Goal: Task Accomplishment & Management: Manage account settings

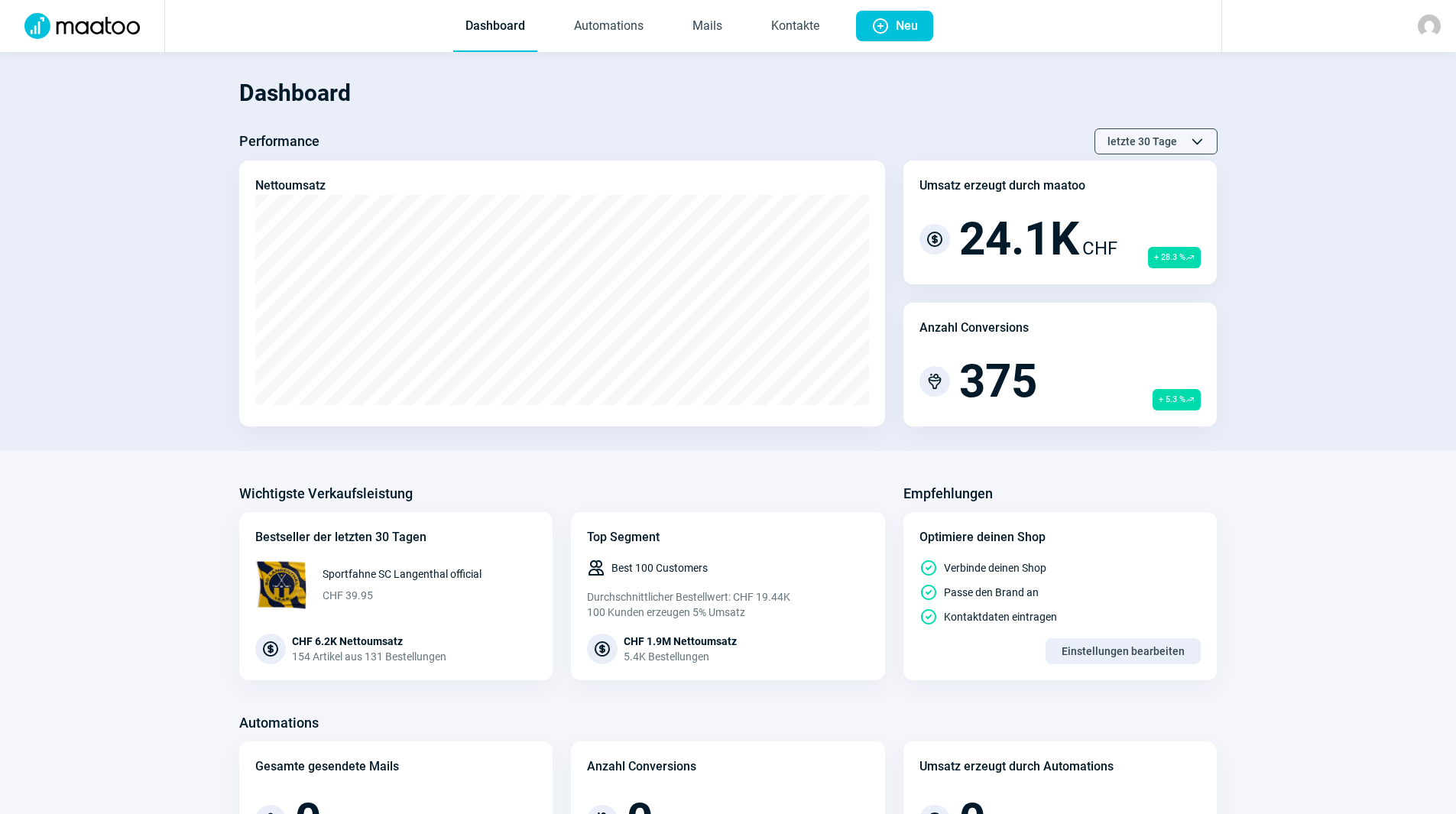
click at [1122, 146] on span "letzte 30 Tage" at bounding box center [1142, 141] width 70 height 25
click at [1120, 254] on div "letzte 90 Tage" at bounding box center [1124, 253] width 183 height 28
click at [721, 35] on link "Mails" at bounding box center [706, 27] width 54 height 50
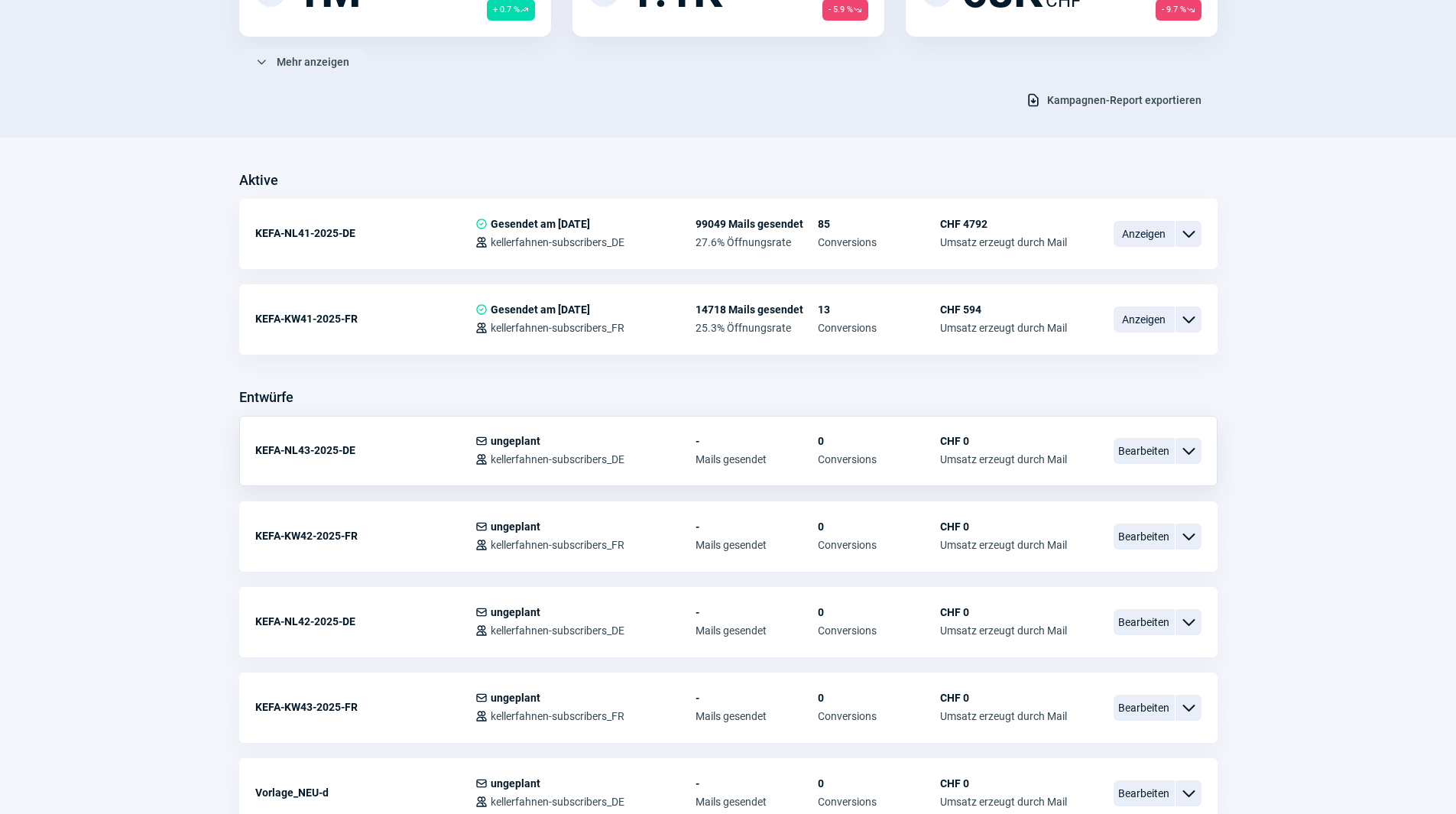
scroll to position [306, 0]
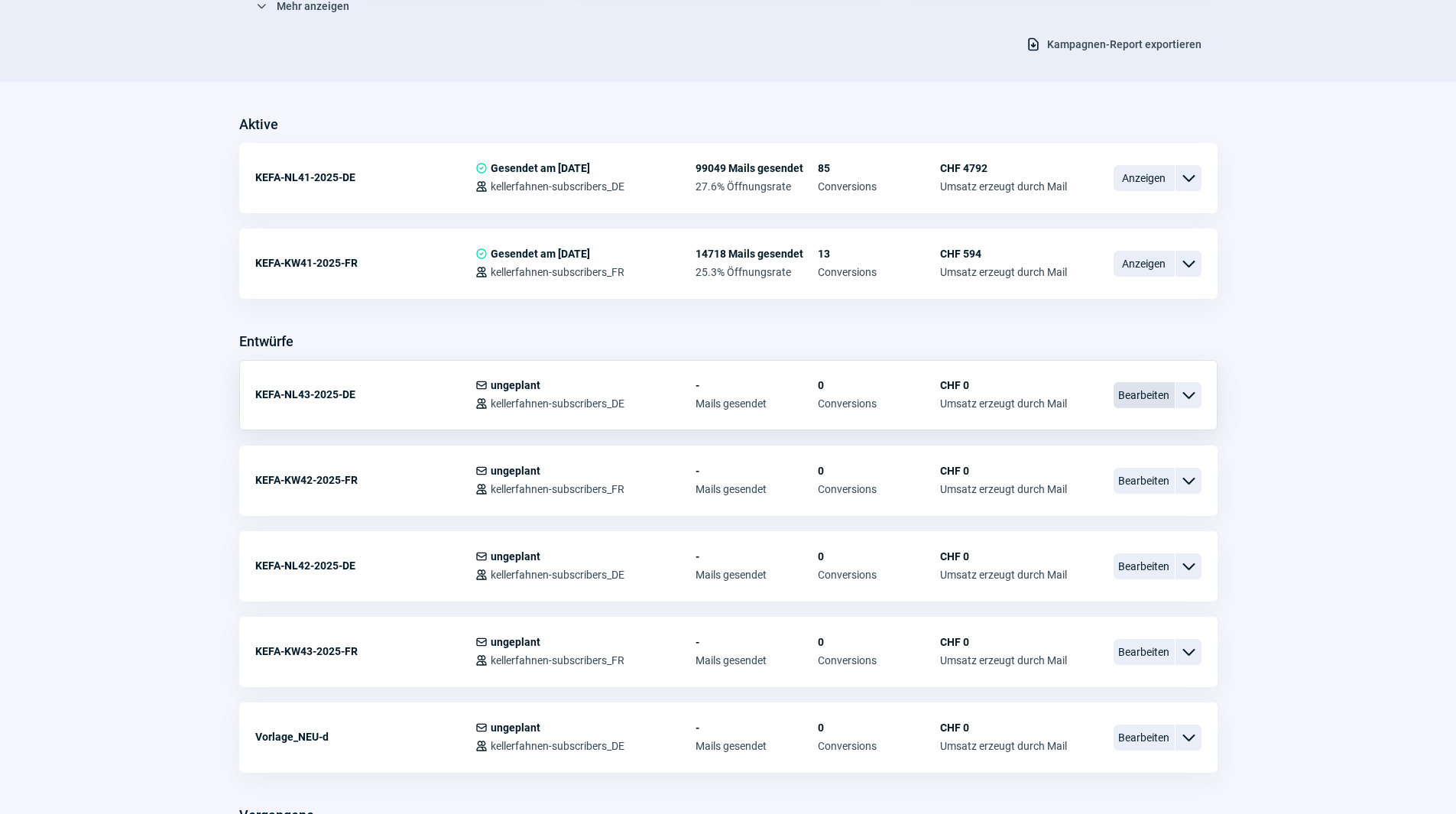
click at [1159, 401] on span "Bearbeiten" at bounding box center [1144, 395] width 61 height 26
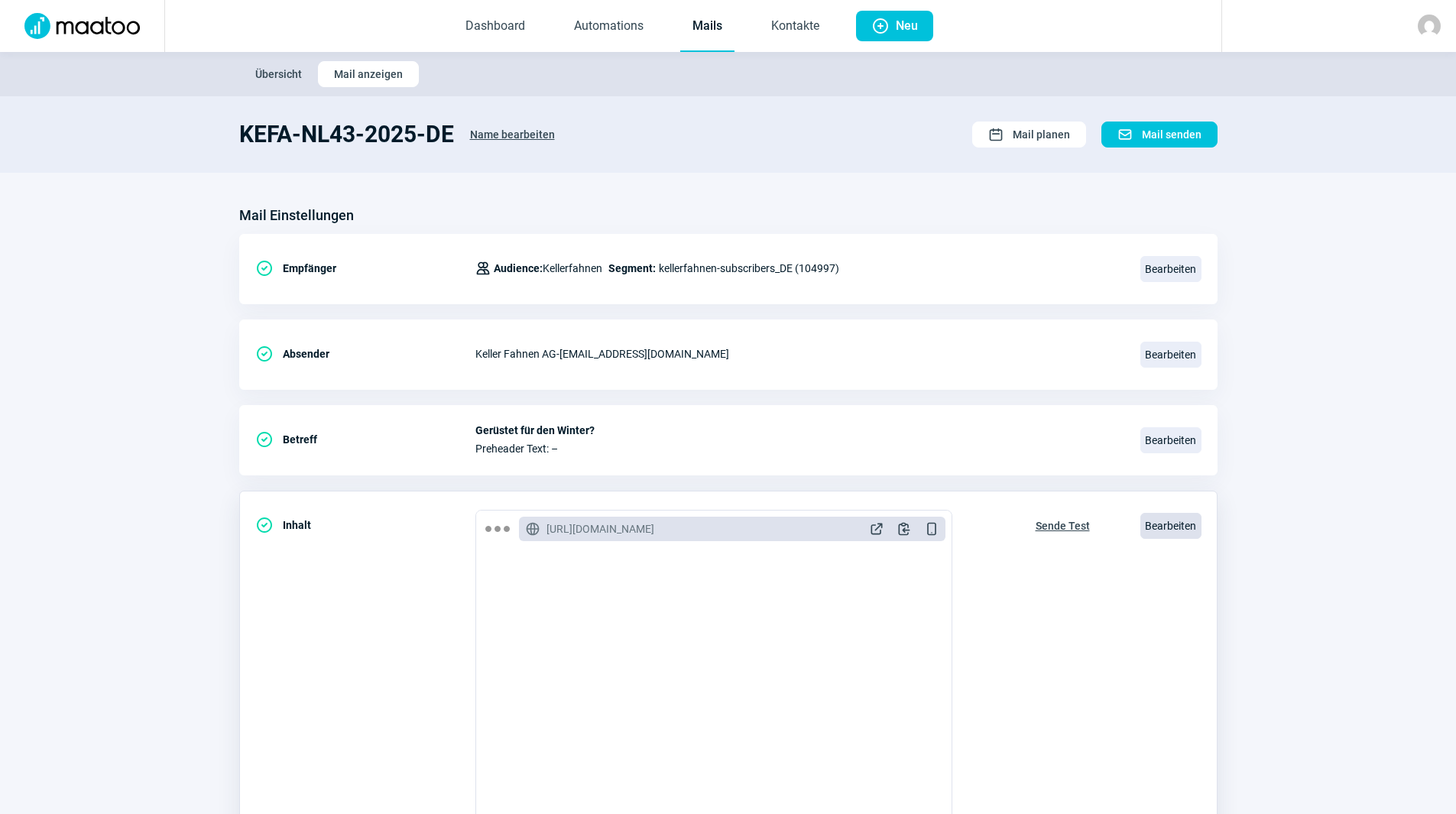
click at [1145, 519] on span "Bearbeiten" at bounding box center [1171, 526] width 61 height 26
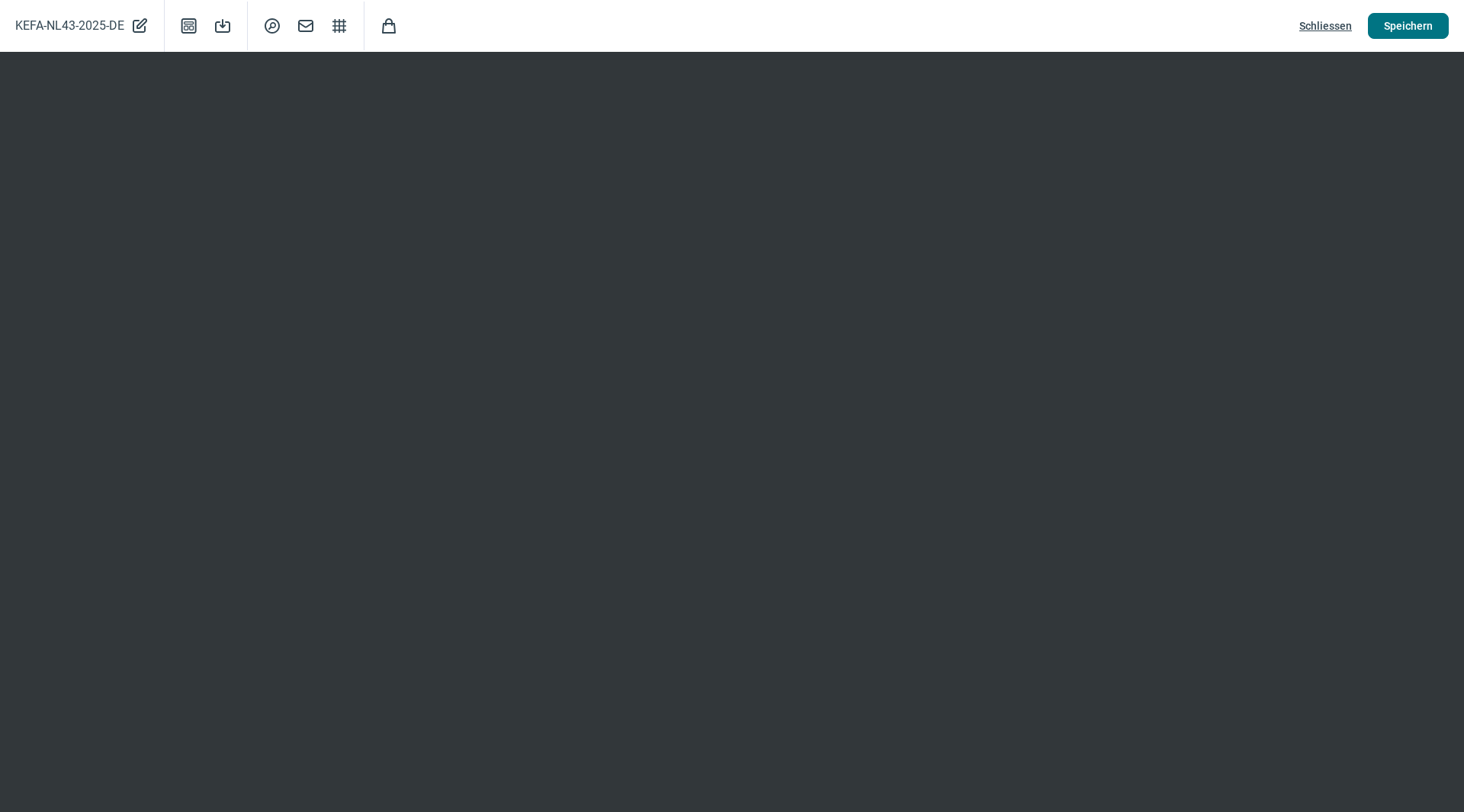
click at [1403, 19] on span "Speichern" at bounding box center [1409, 26] width 49 height 25
click at [1395, 22] on span "Speichern" at bounding box center [1409, 26] width 49 height 25
click at [1328, 25] on span "Schliessen" at bounding box center [1327, 26] width 53 height 25
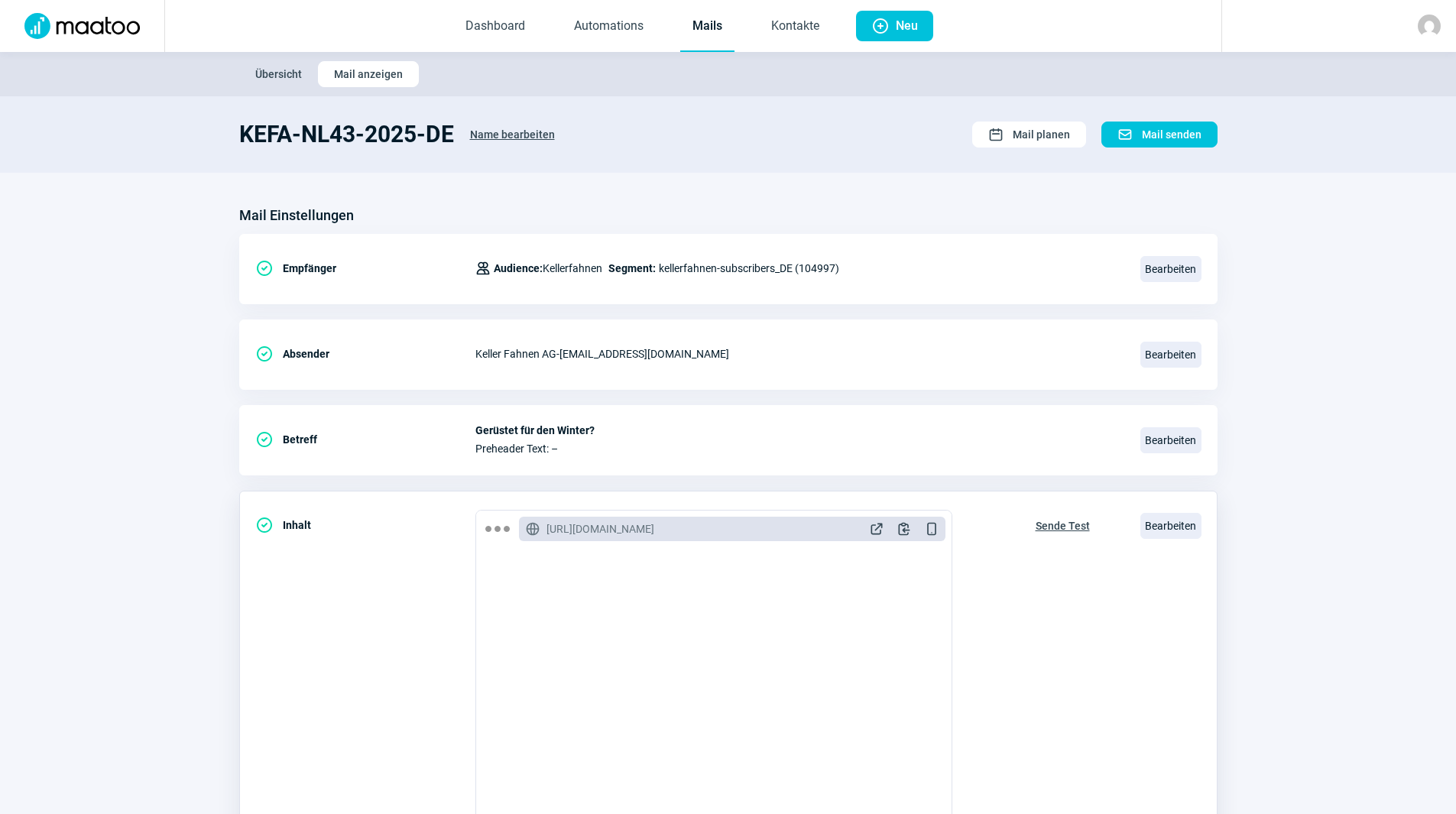
click at [1052, 522] on span "Sende Test" at bounding box center [1062, 526] width 54 height 25
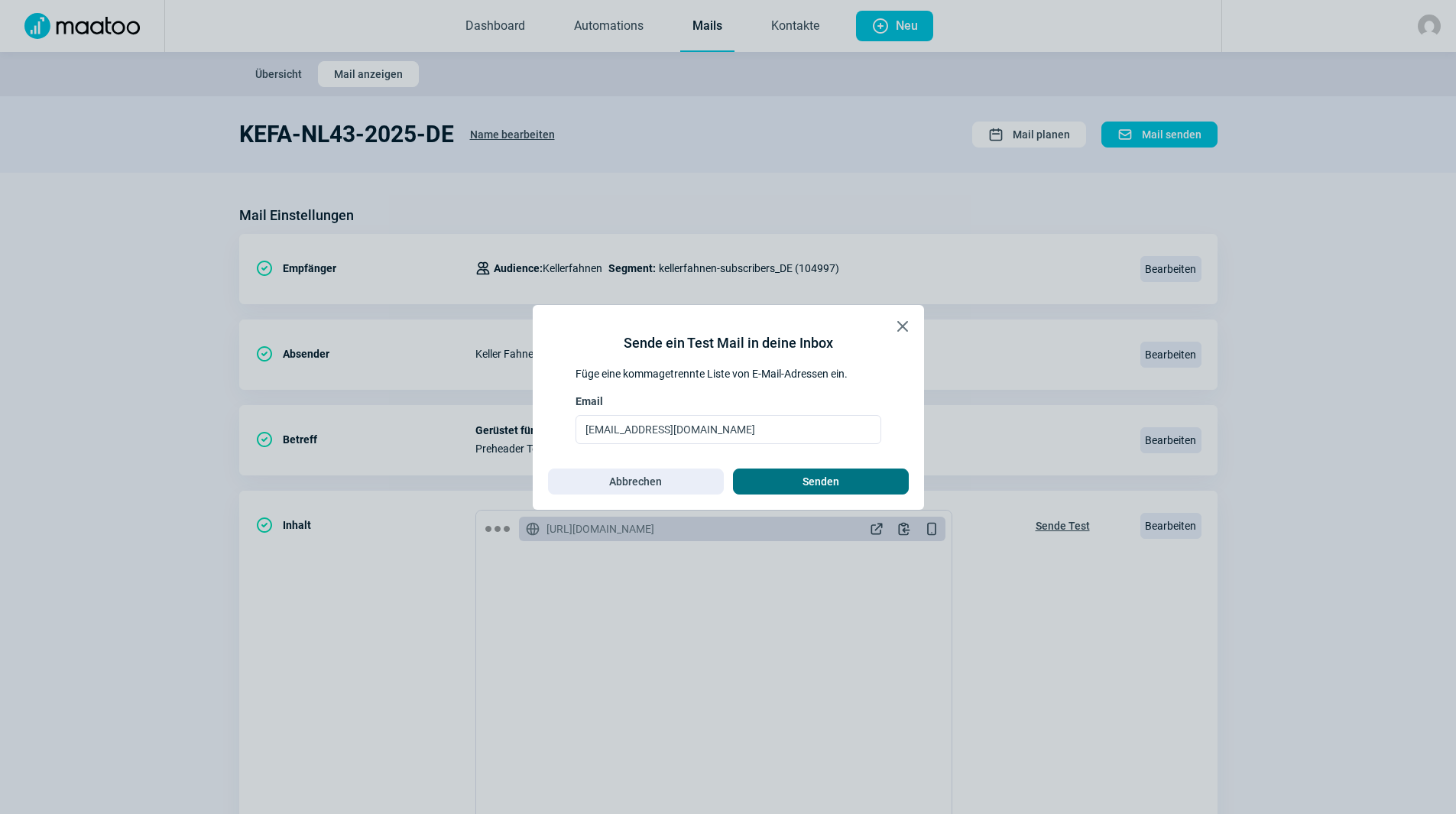
click at [827, 491] on span "Senden" at bounding box center [820, 481] width 36 height 25
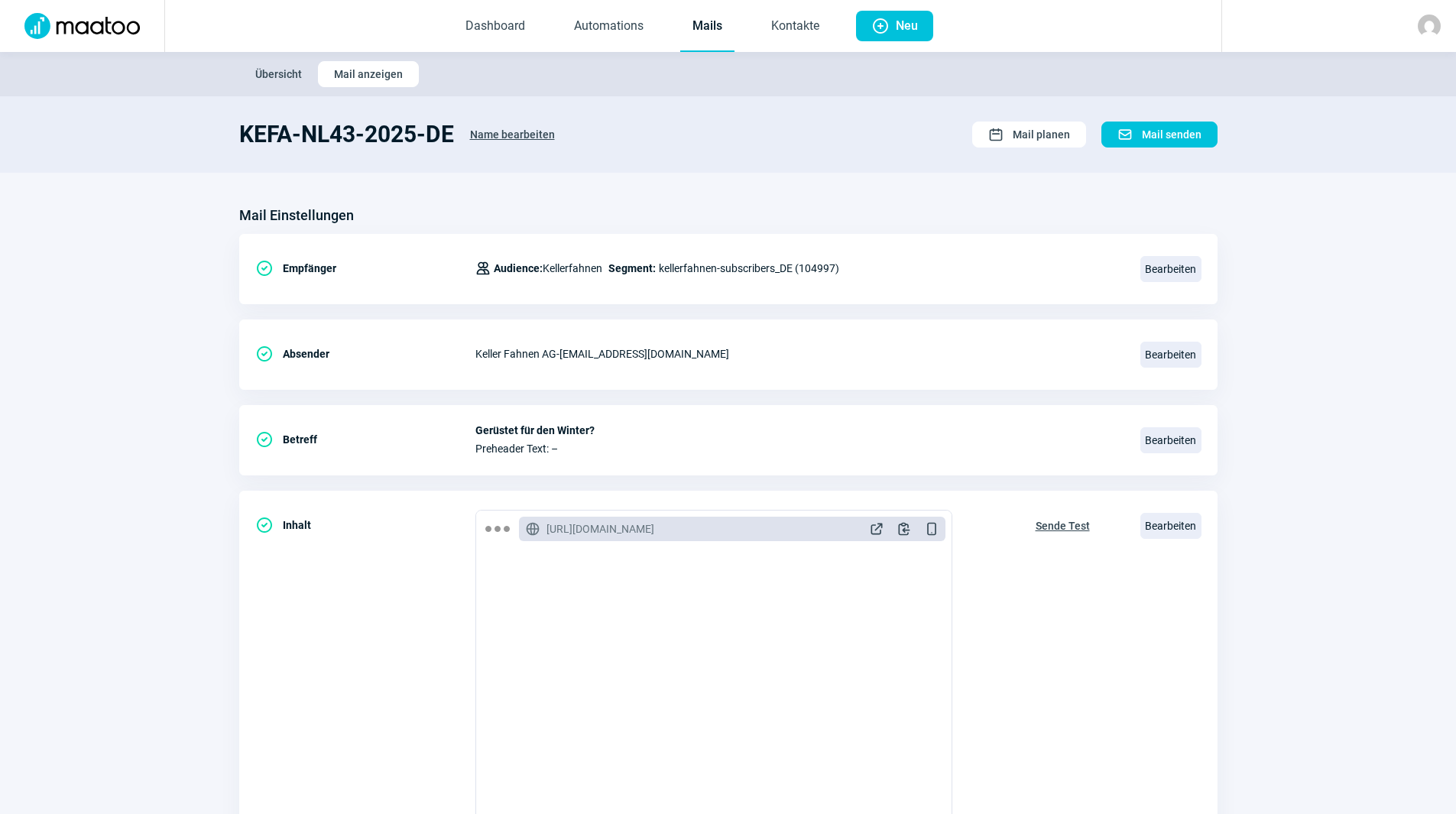
click at [695, 26] on link "Mails" at bounding box center [706, 27] width 54 height 50
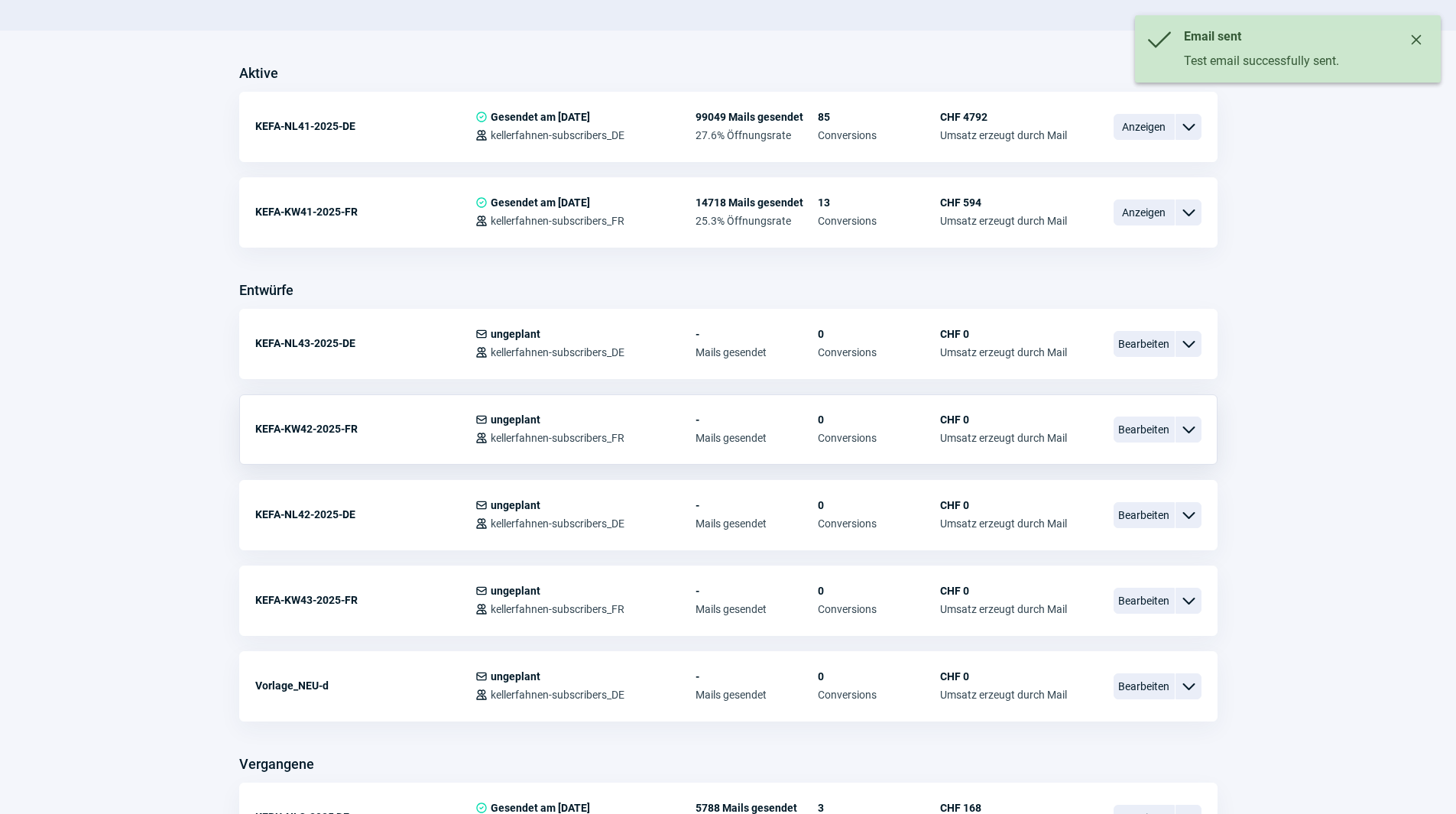
scroll to position [382, 0]
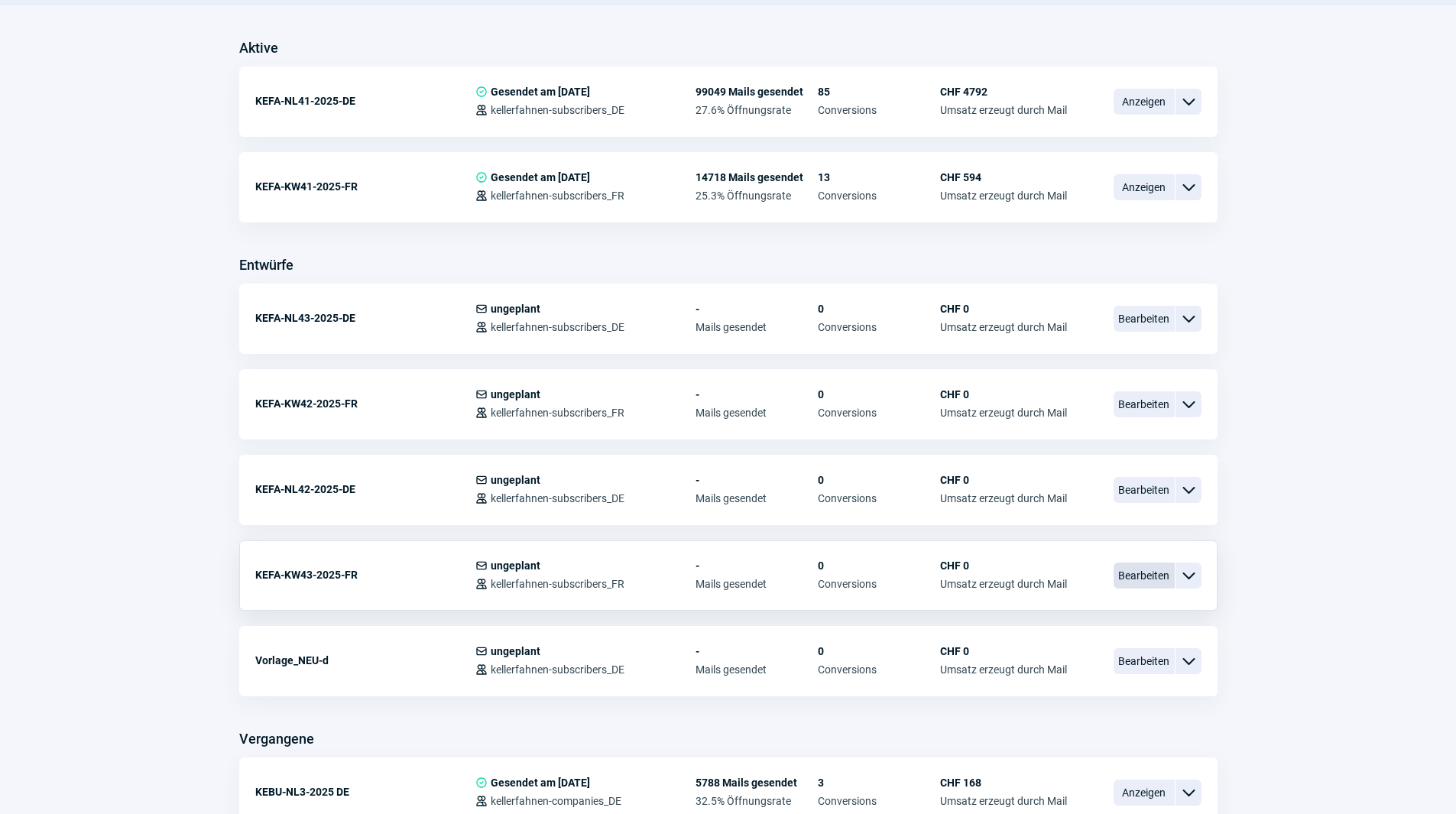
click at [1156, 578] on span "Bearbeiten" at bounding box center [1144, 576] width 61 height 26
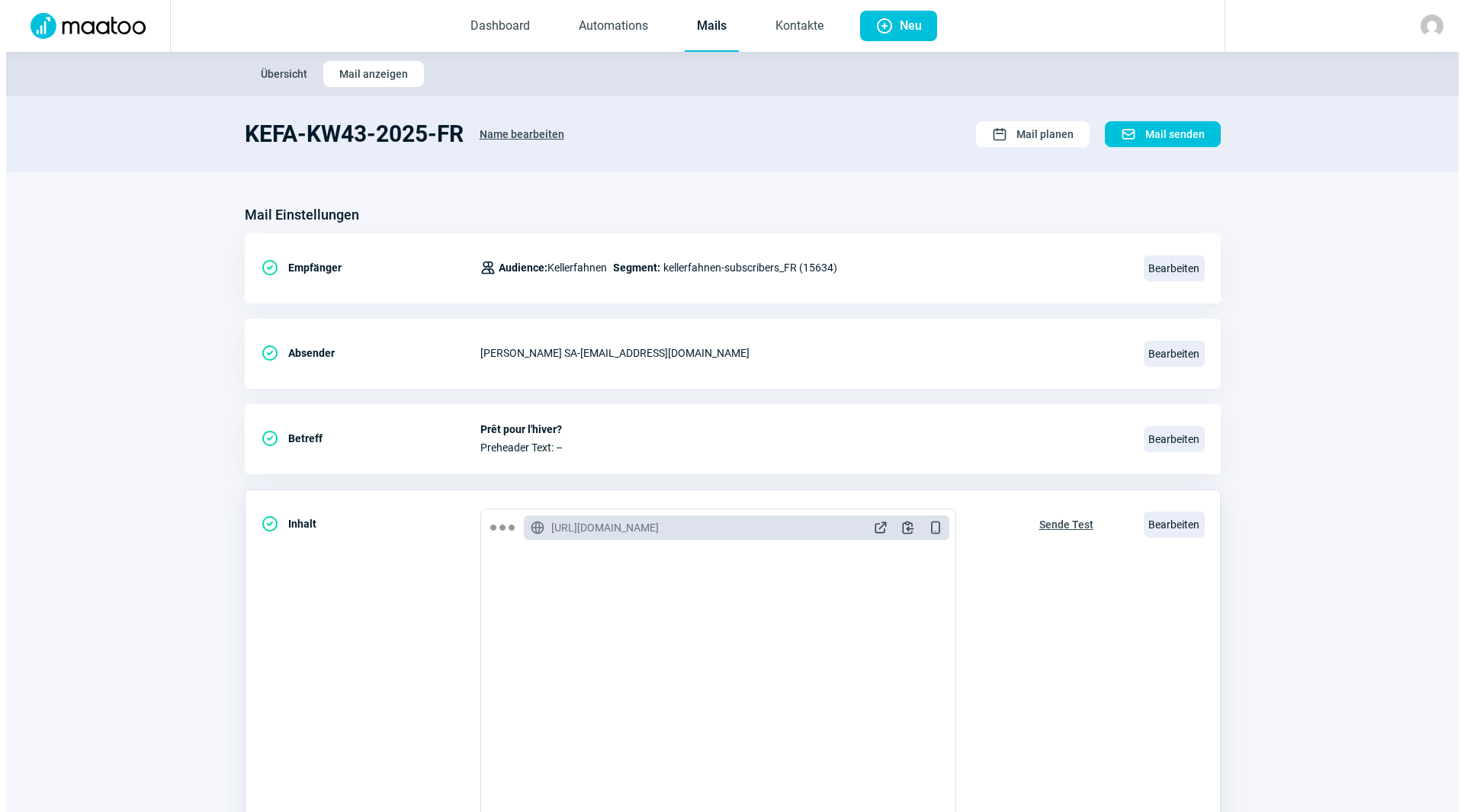
scroll to position [178, 0]
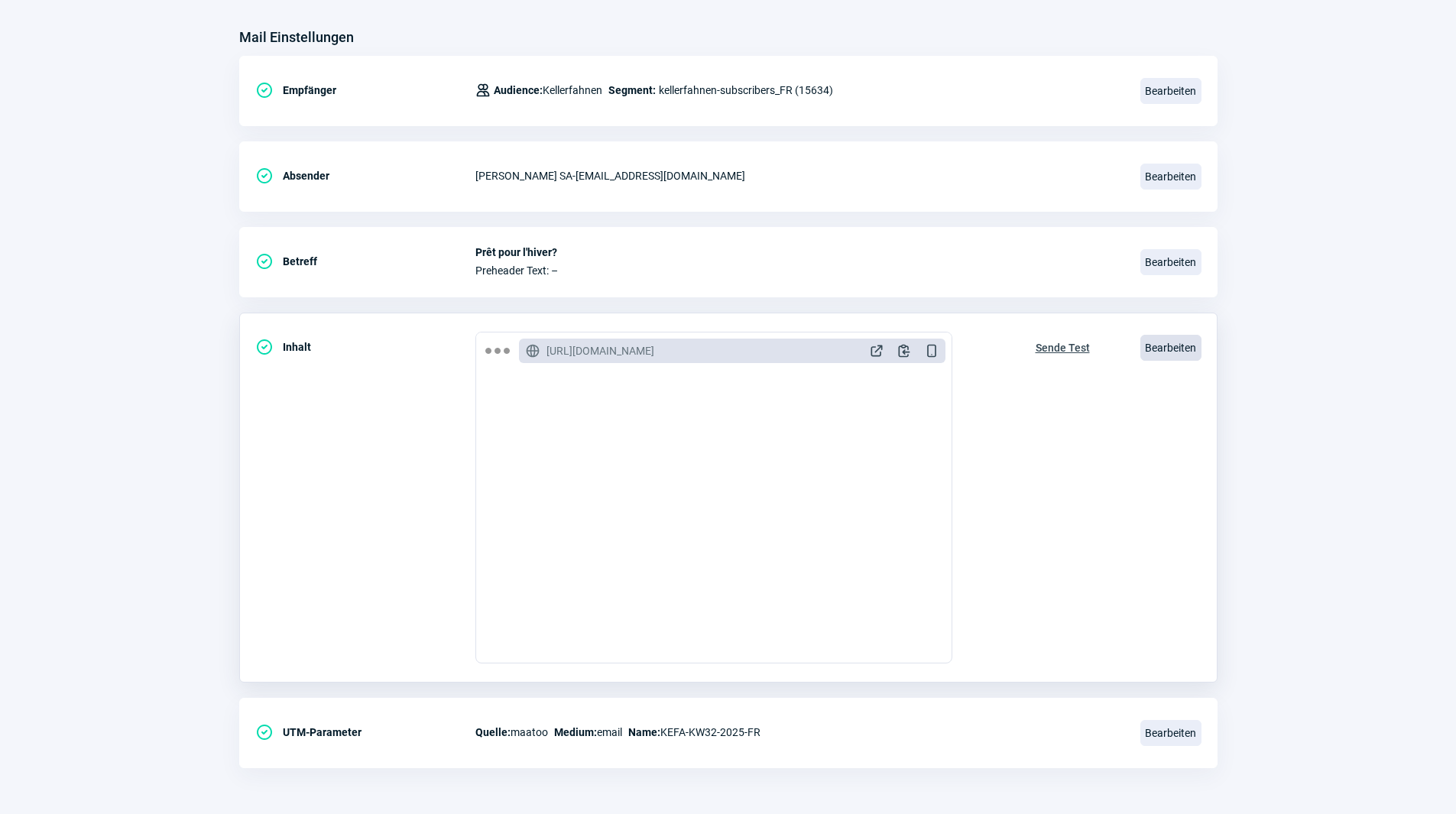
click at [1173, 347] on span "Bearbeiten" at bounding box center [1171, 347] width 61 height 26
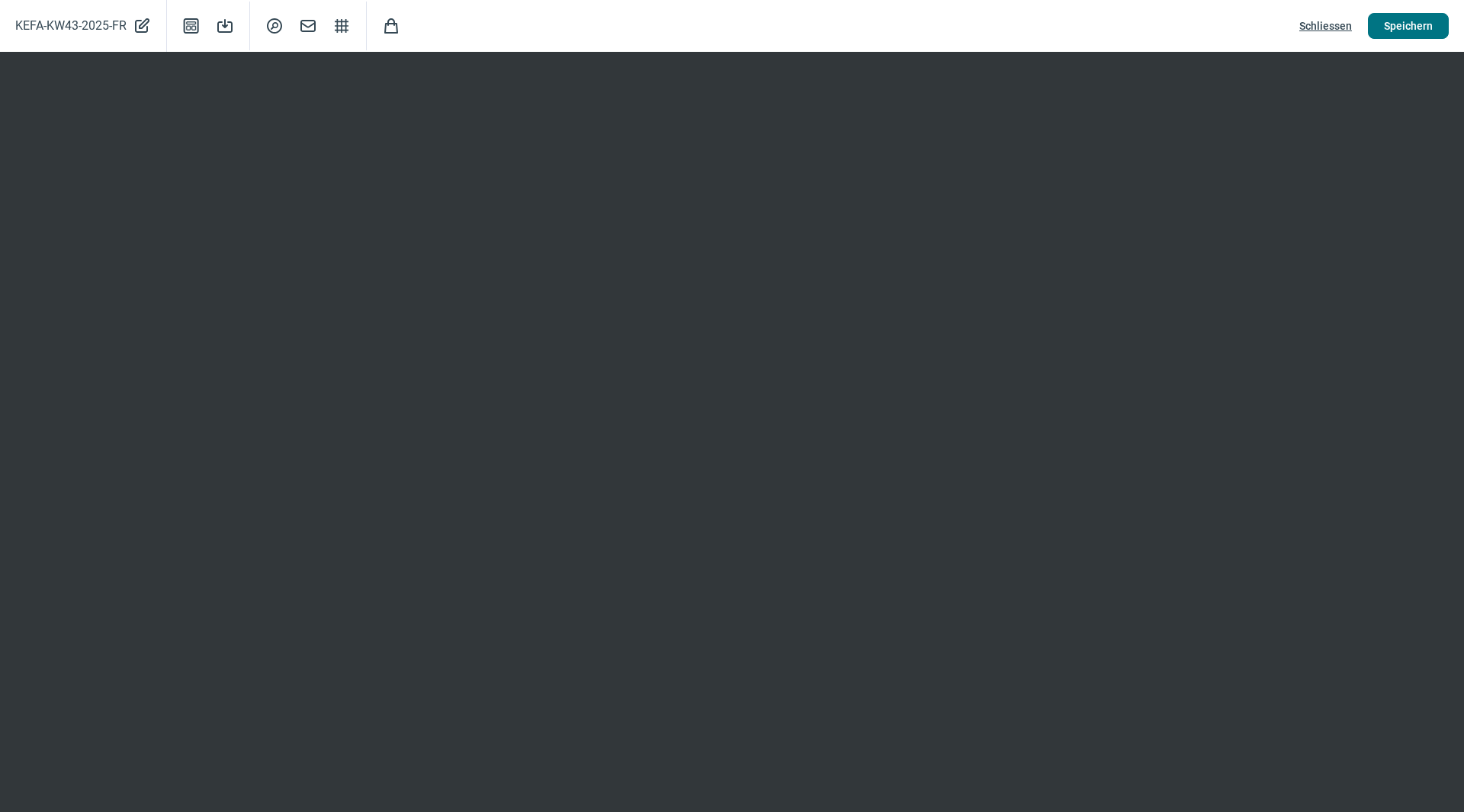
click at [1403, 27] on span "Speichern" at bounding box center [1409, 26] width 49 height 25
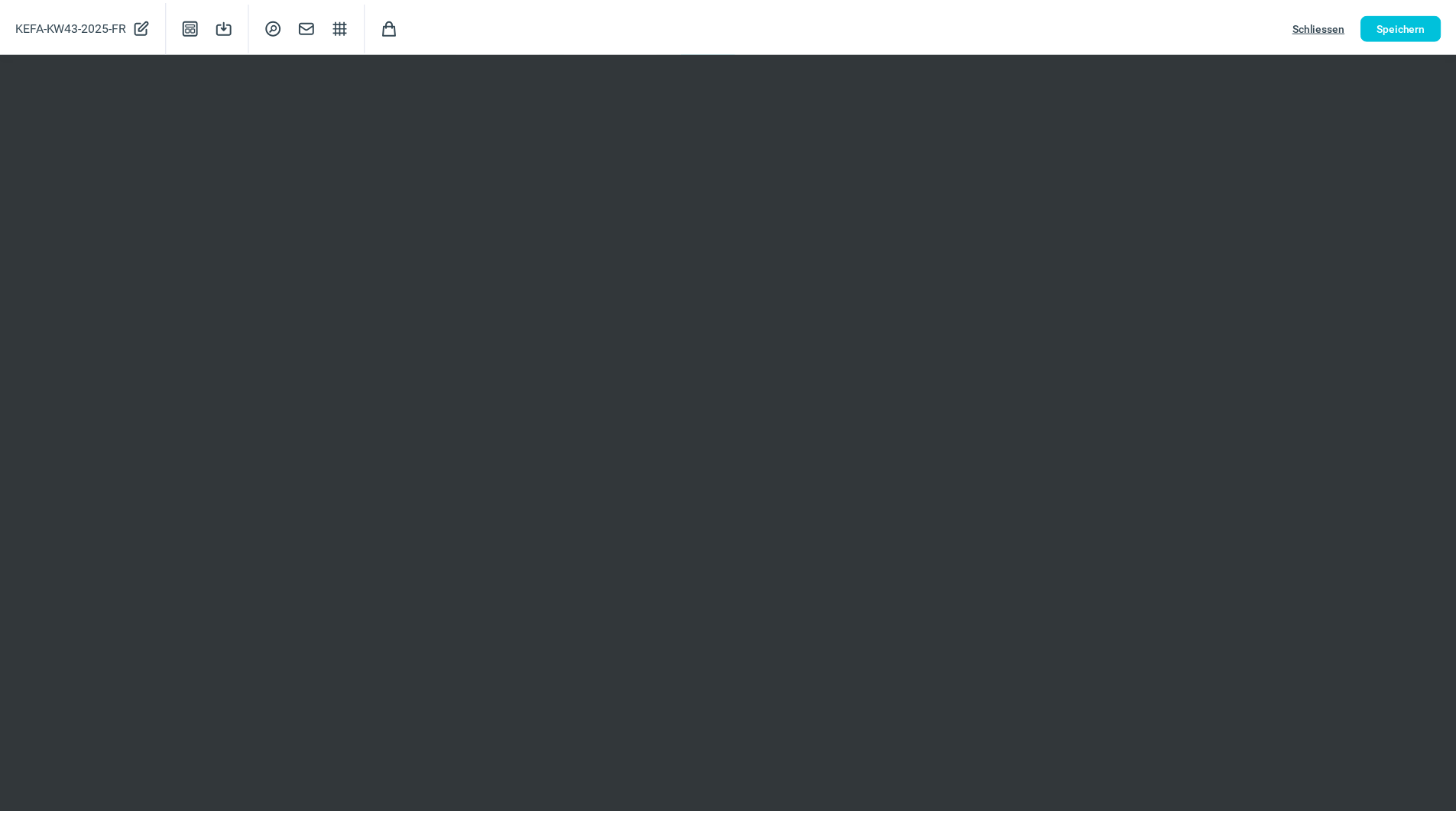
scroll to position [0, 0]
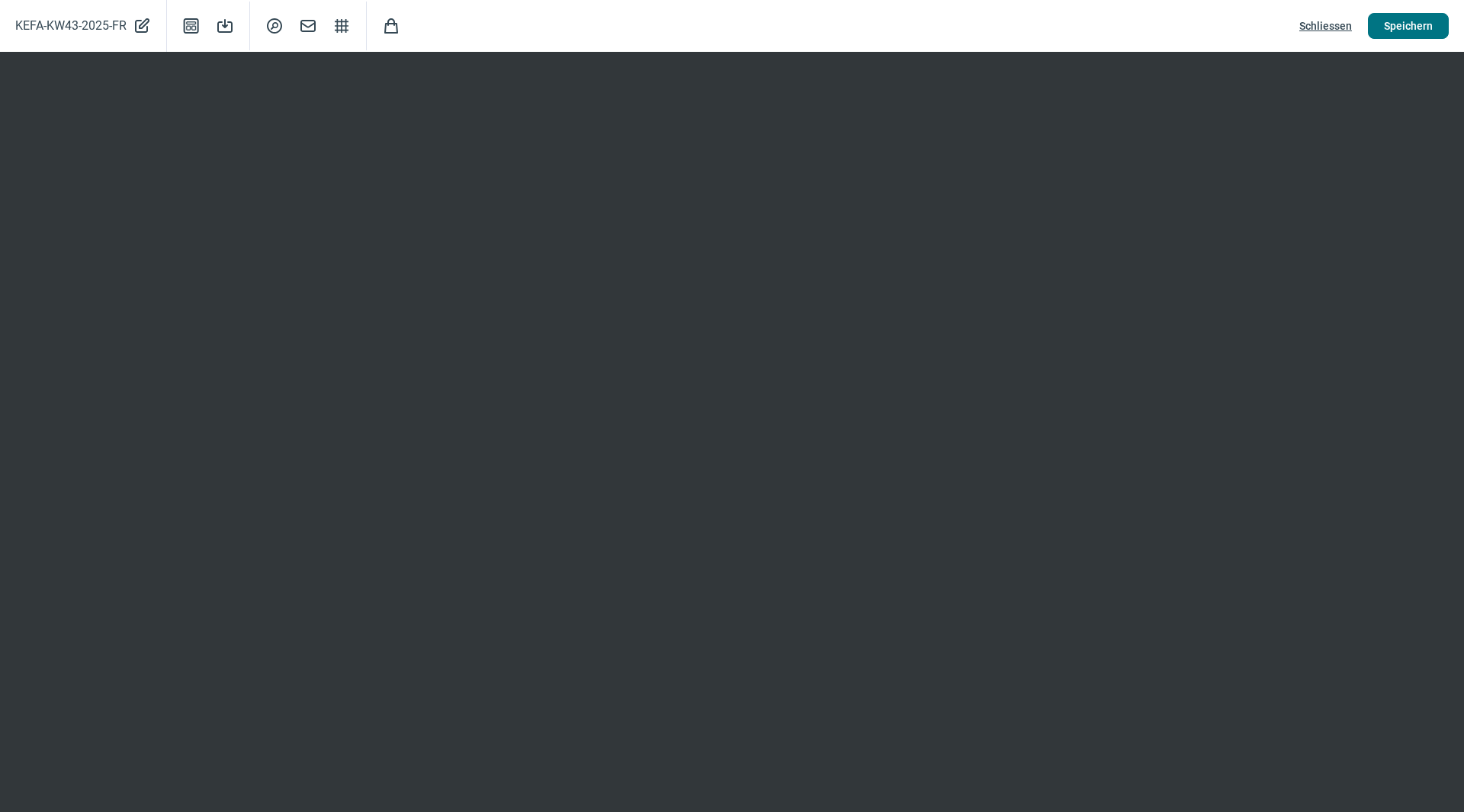
click at [1408, 22] on span "Speichern" at bounding box center [1409, 26] width 49 height 25
click at [1336, 23] on span "Schliessen" at bounding box center [1327, 26] width 53 height 25
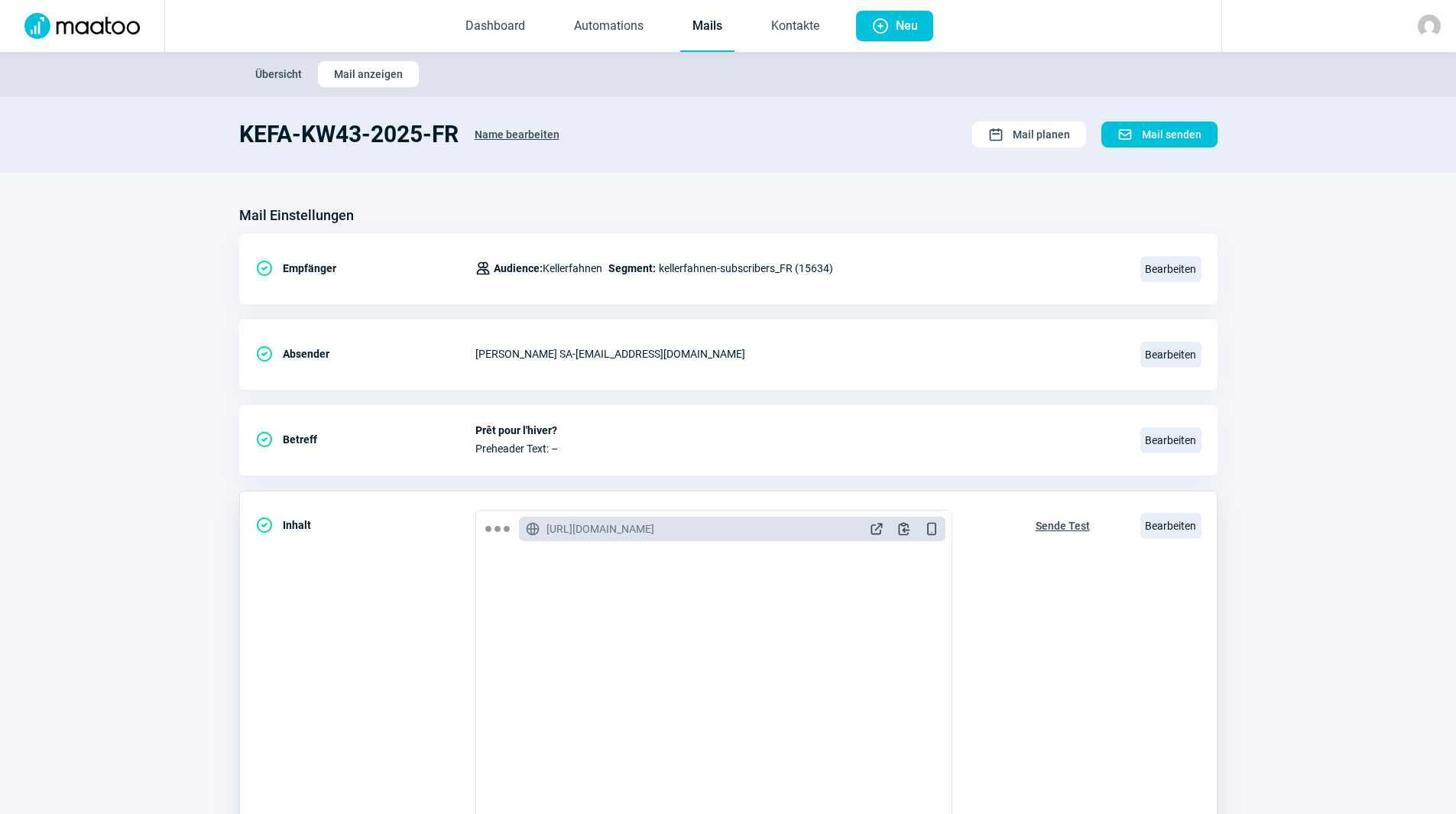
click at [1068, 525] on span "Sende Test" at bounding box center [1062, 526] width 54 height 25
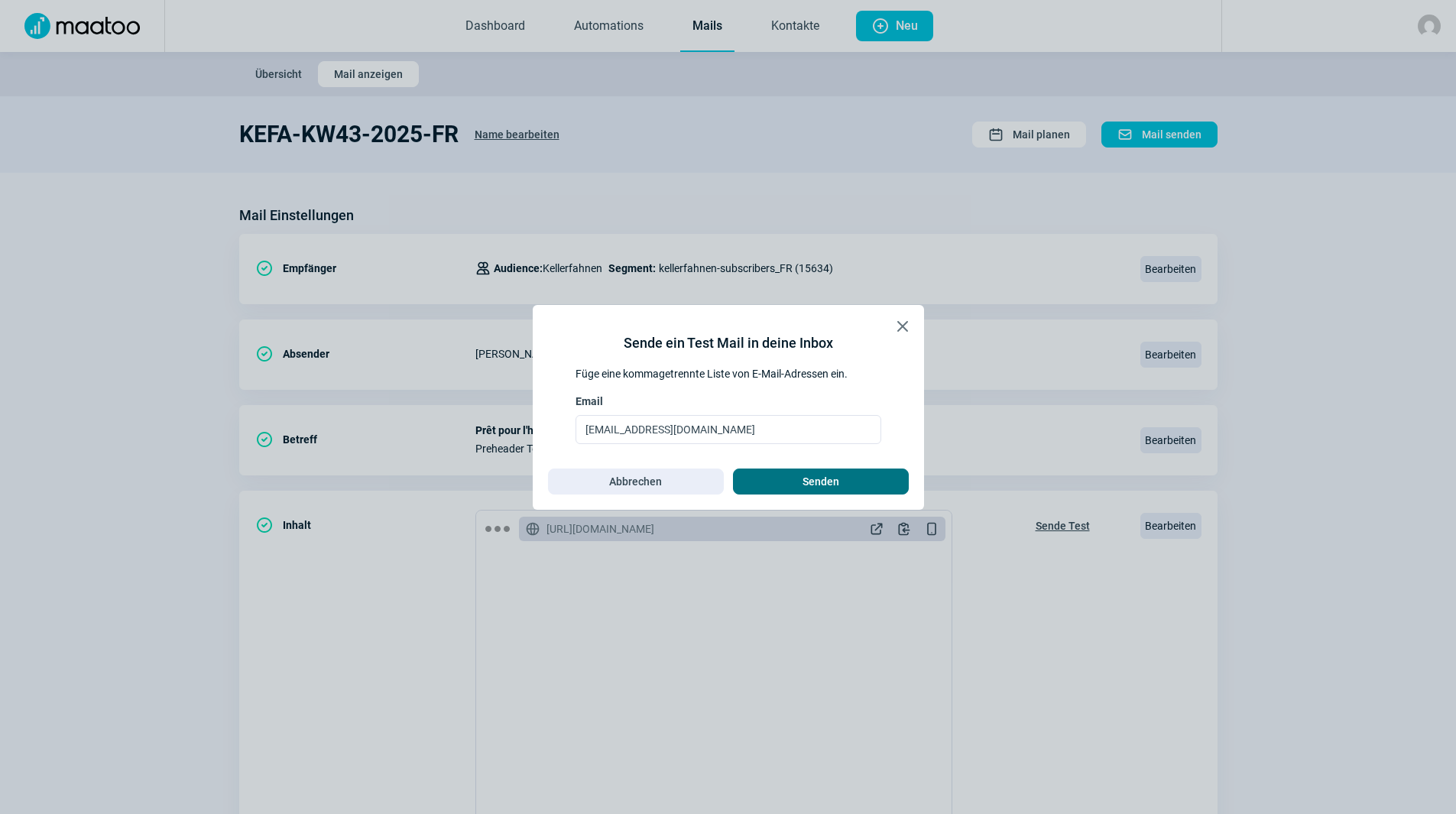
click at [834, 491] on span "Senden" at bounding box center [820, 481] width 36 height 25
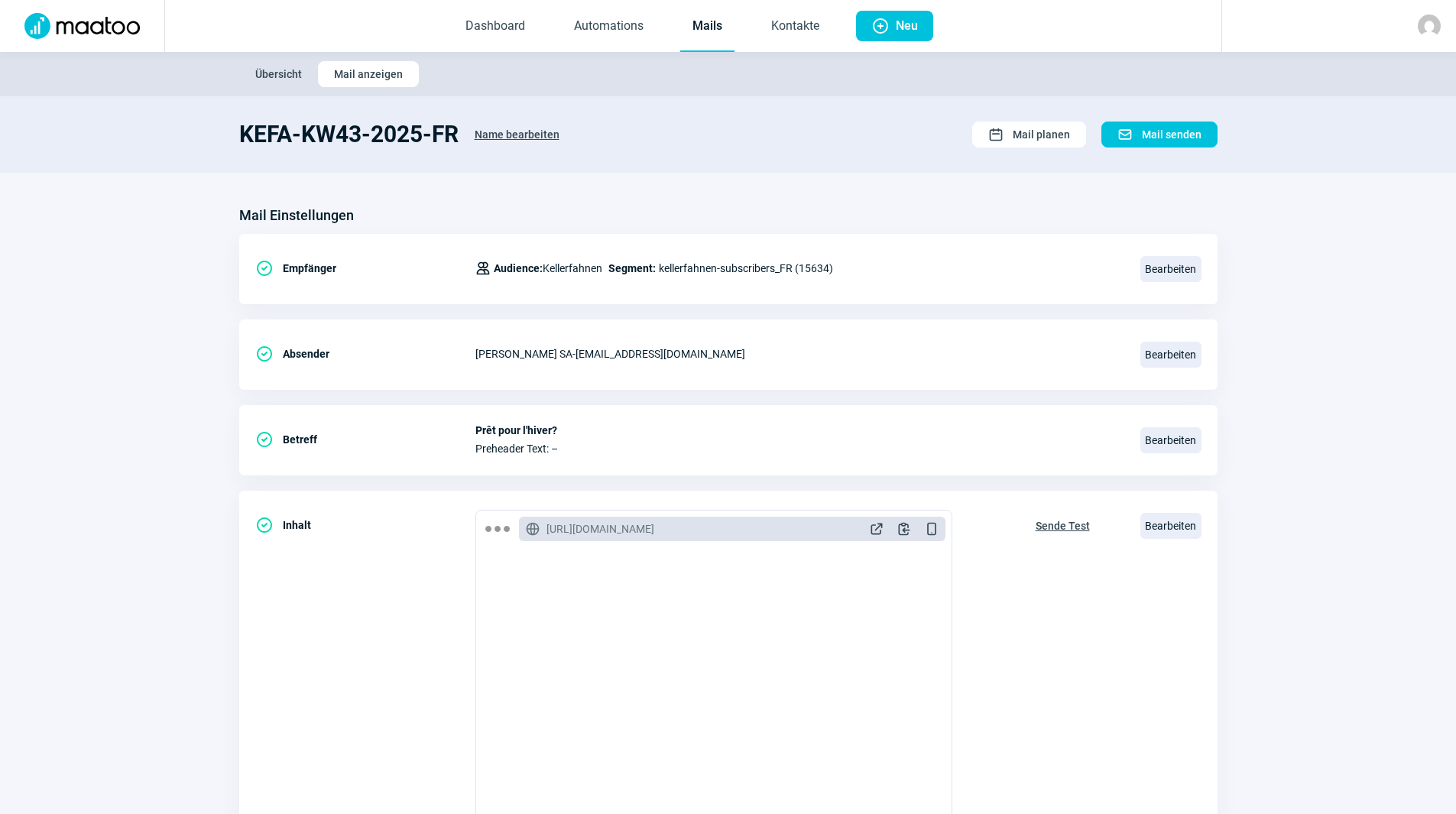
click at [726, 26] on link "Mails" at bounding box center [706, 27] width 54 height 50
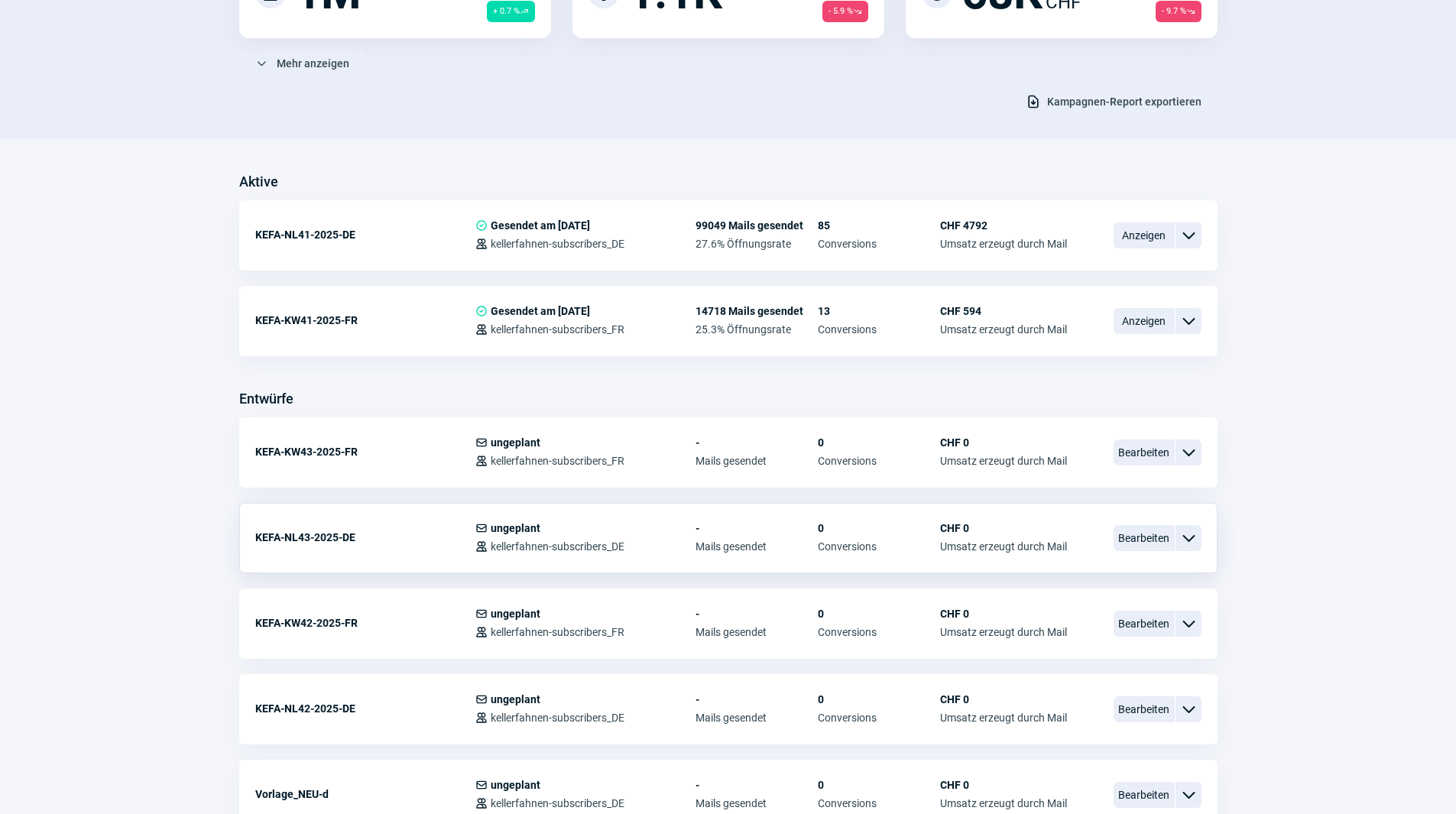
scroll to position [459, 0]
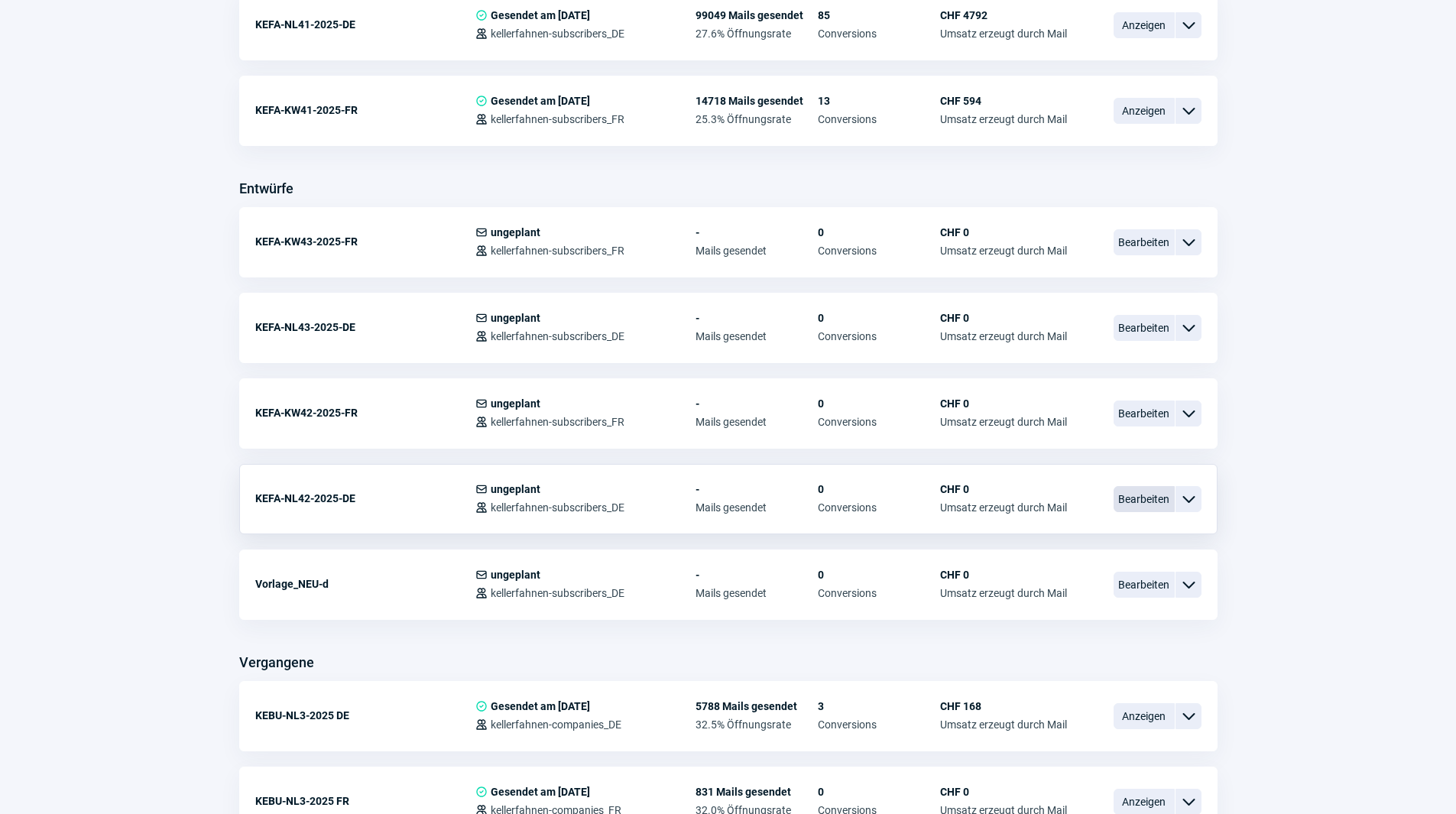
click at [1140, 495] on span "Bearbeiten" at bounding box center [1144, 499] width 61 height 26
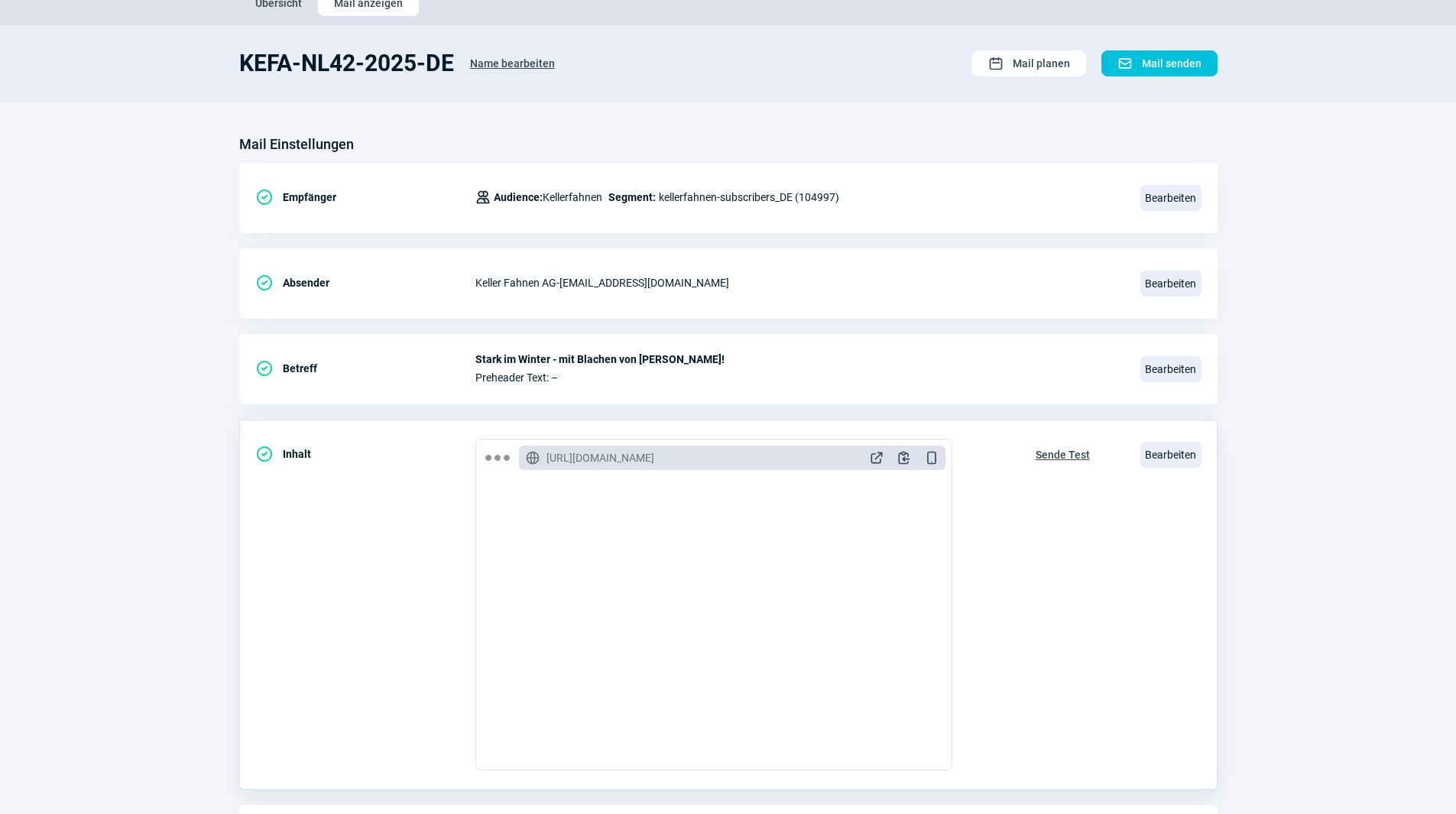
scroll to position [178, 0]
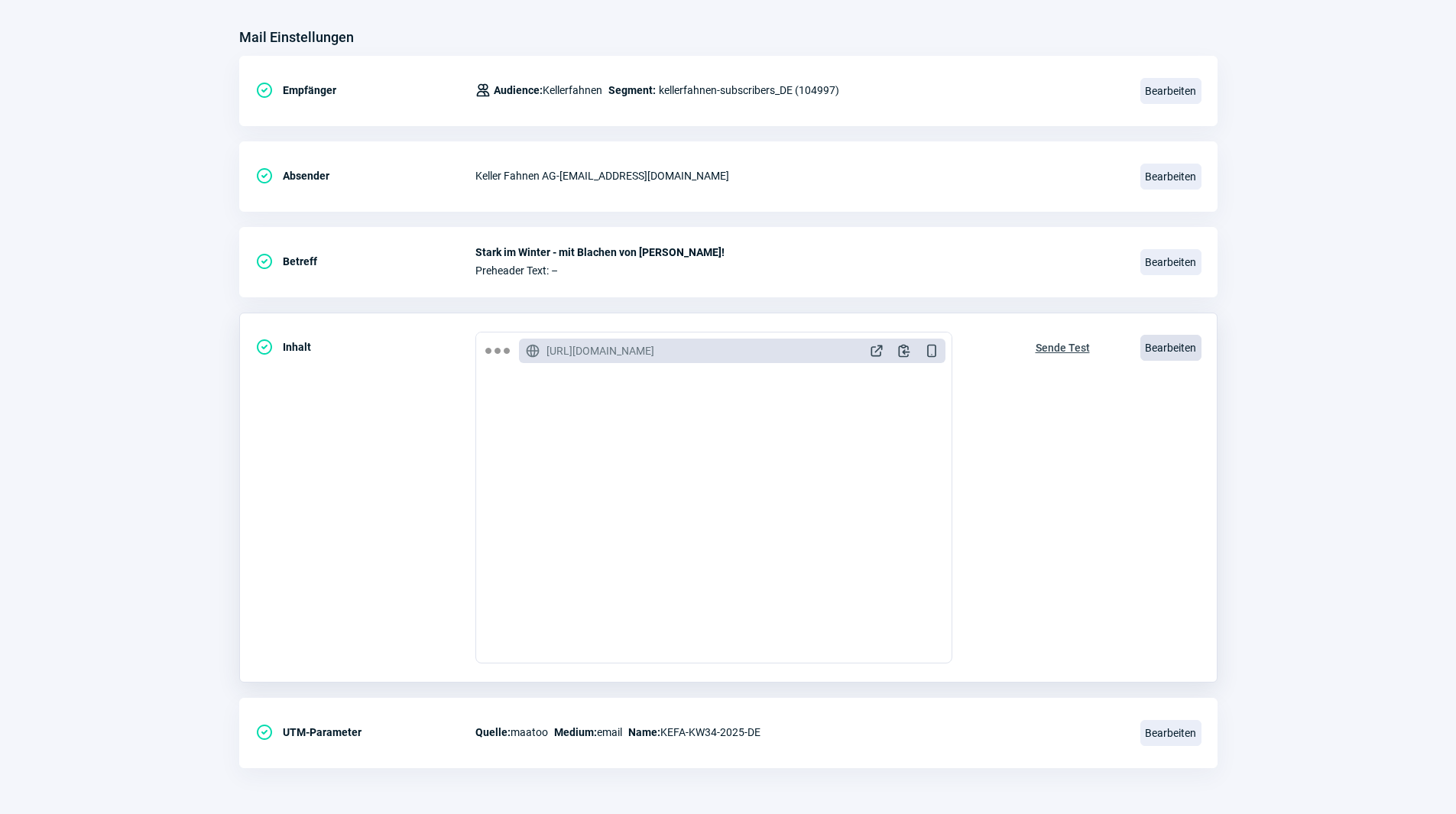
click at [1169, 344] on span "Bearbeiten" at bounding box center [1171, 347] width 61 height 26
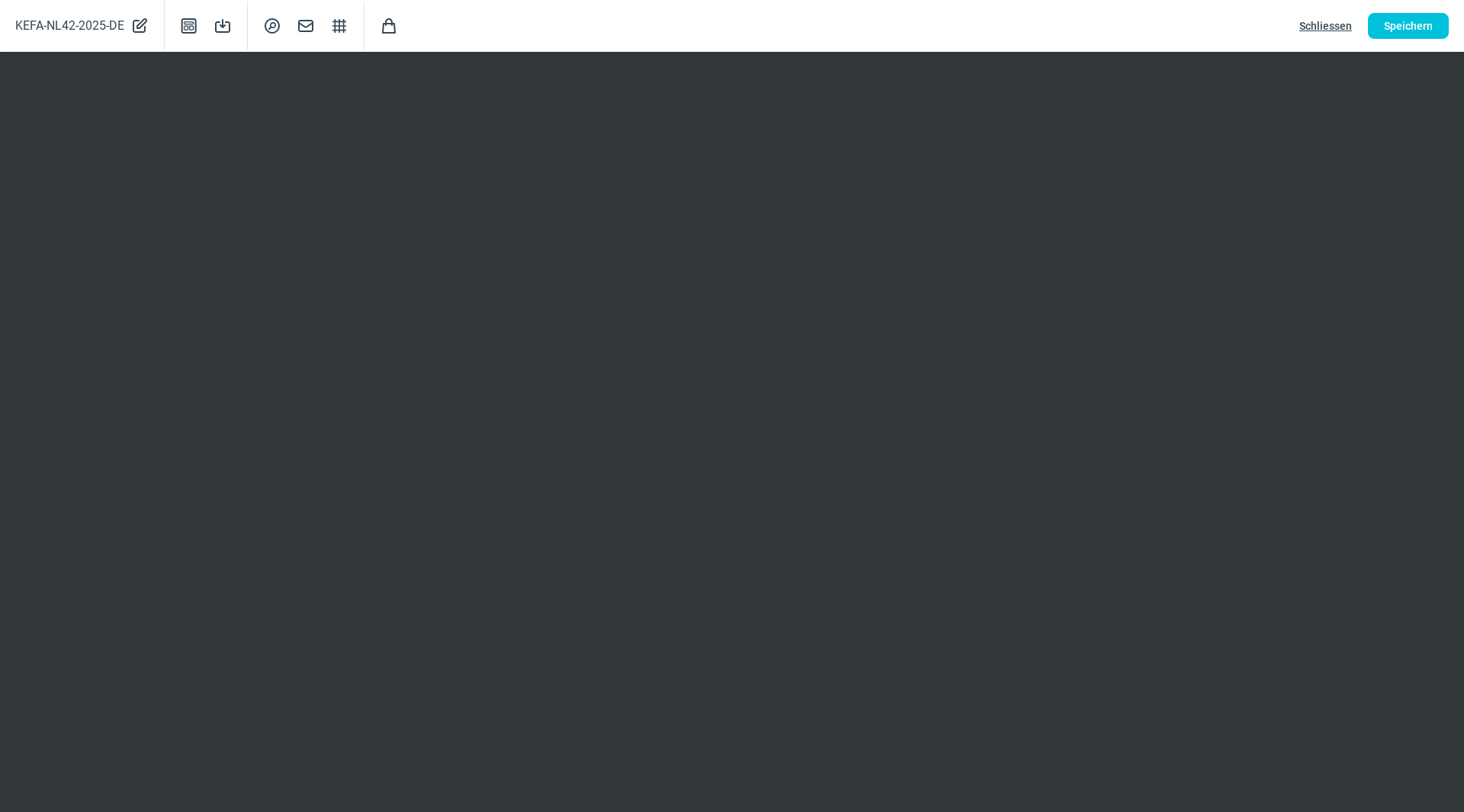
click at [1315, 27] on span "Schliessen" at bounding box center [1327, 26] width 53 height 25
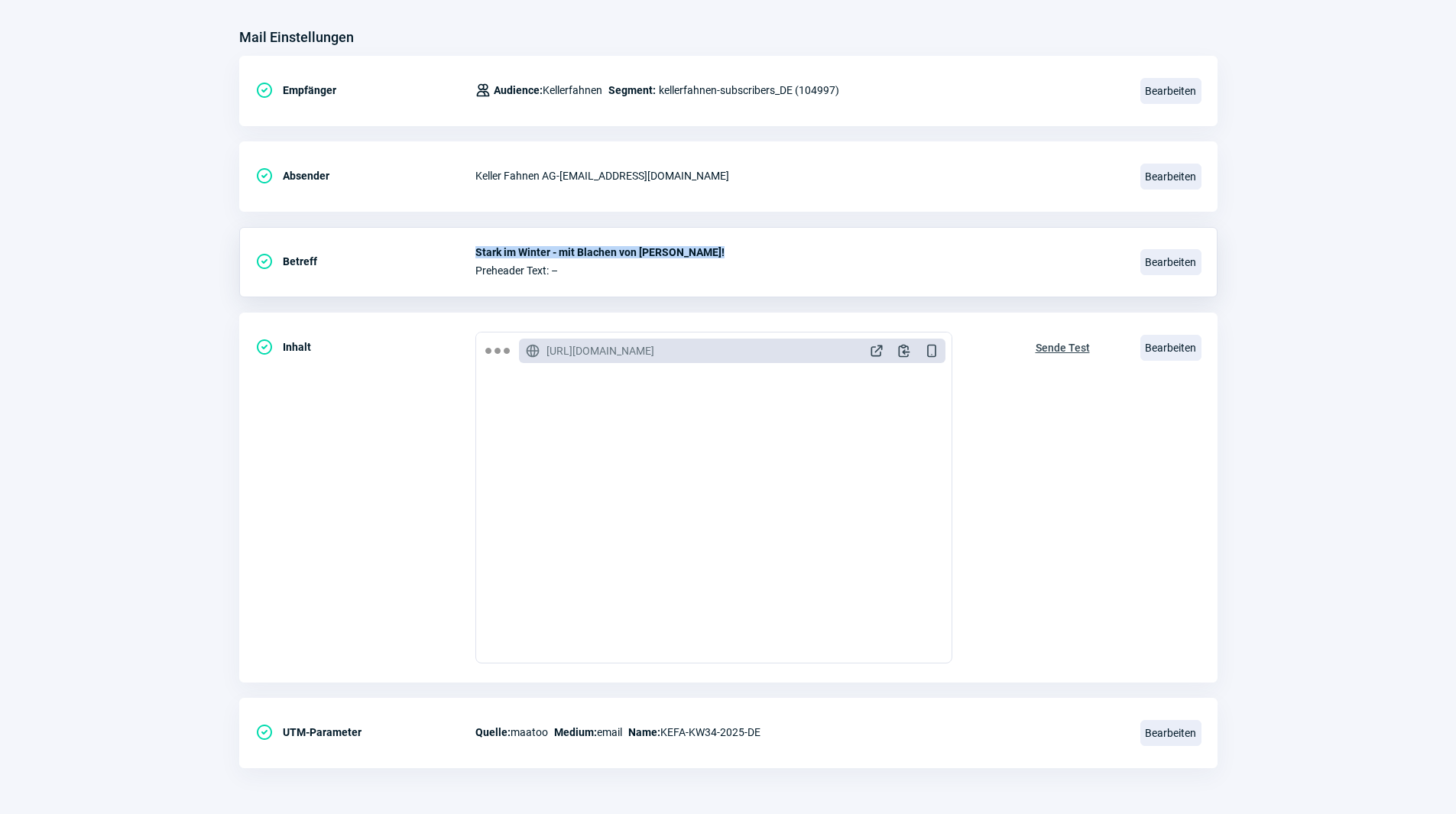
drag, startPoint x: 478, startPoint y: 251, endPoint x: 724, endPoint y: 249, distance: 246.0
click at [724, 249] on span "Stark im Winter - mit Blachen von [PERSON_NAME]!" at bounding box center [798, 252] width 646 height 12
click at [796, 252] on span "Stark im Winter - mit Blachen von [PERSON_NAME]!" at bounding box center [798, 252] width 646 height 12
click at [1159, 259] on span "Bearbeiten" at bounding box center [1171, 262] width 61 height 26
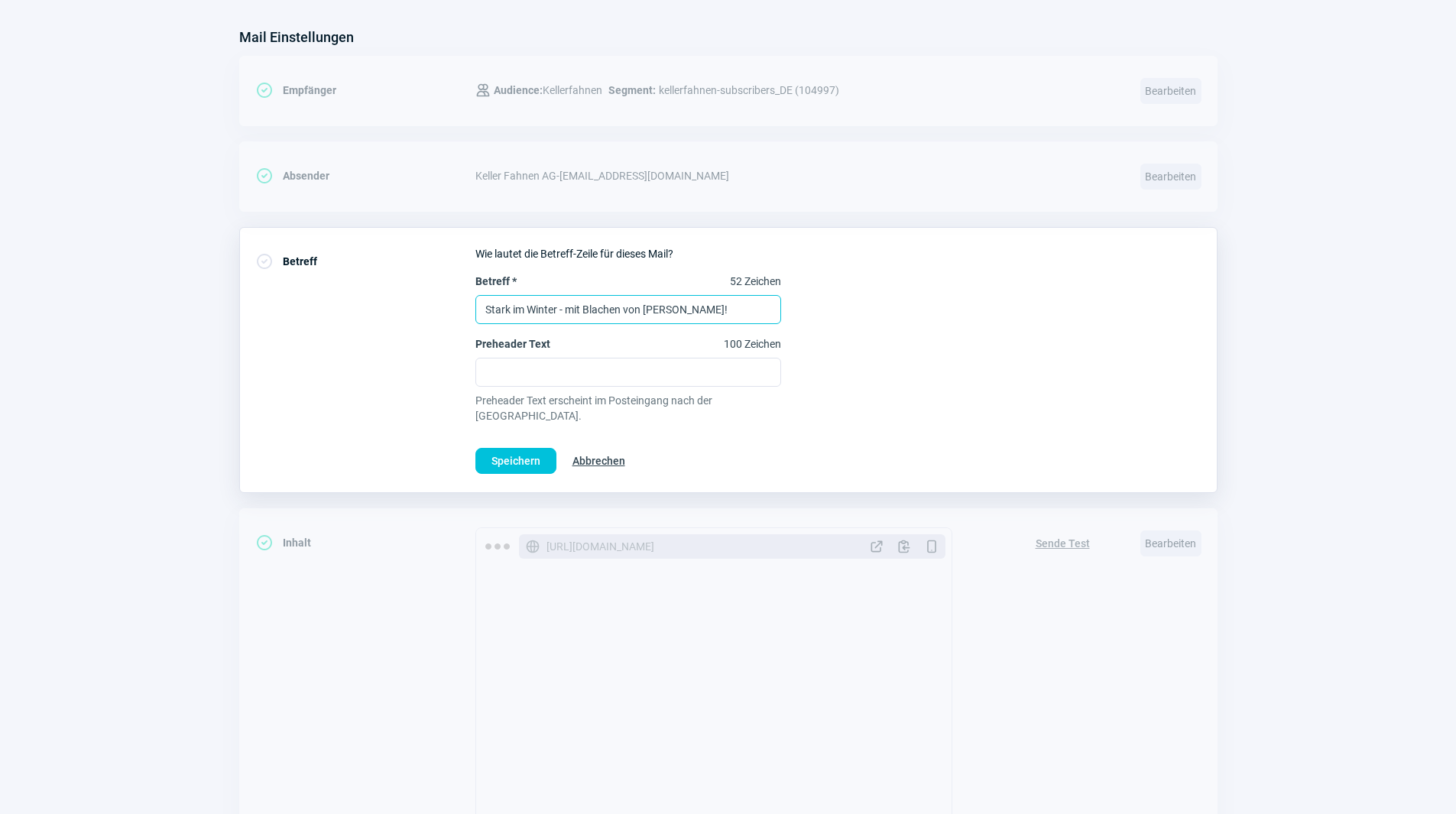
click at [560, 309] on input "Stark im Winter - mit Blachen von [PERSON_NAME]!" at bounding box center [628, 310] width 306 height 30
drag, startPoint x: 560, startPoint y: 309, endPoint x: 452, endPoint y: 310, distance: 108.0
click at [452, 310] on div "CheckCircle icon Betreff Wie lautet die Betreff-Zeile für dieses Mail? Betreff …" at bounding box center [728, 360] width 978 height 266
paste input "Jetzt winterfest machen"
type input "Jetzt winterfest machen - mit Blachen von [PERSON_NAME]!"
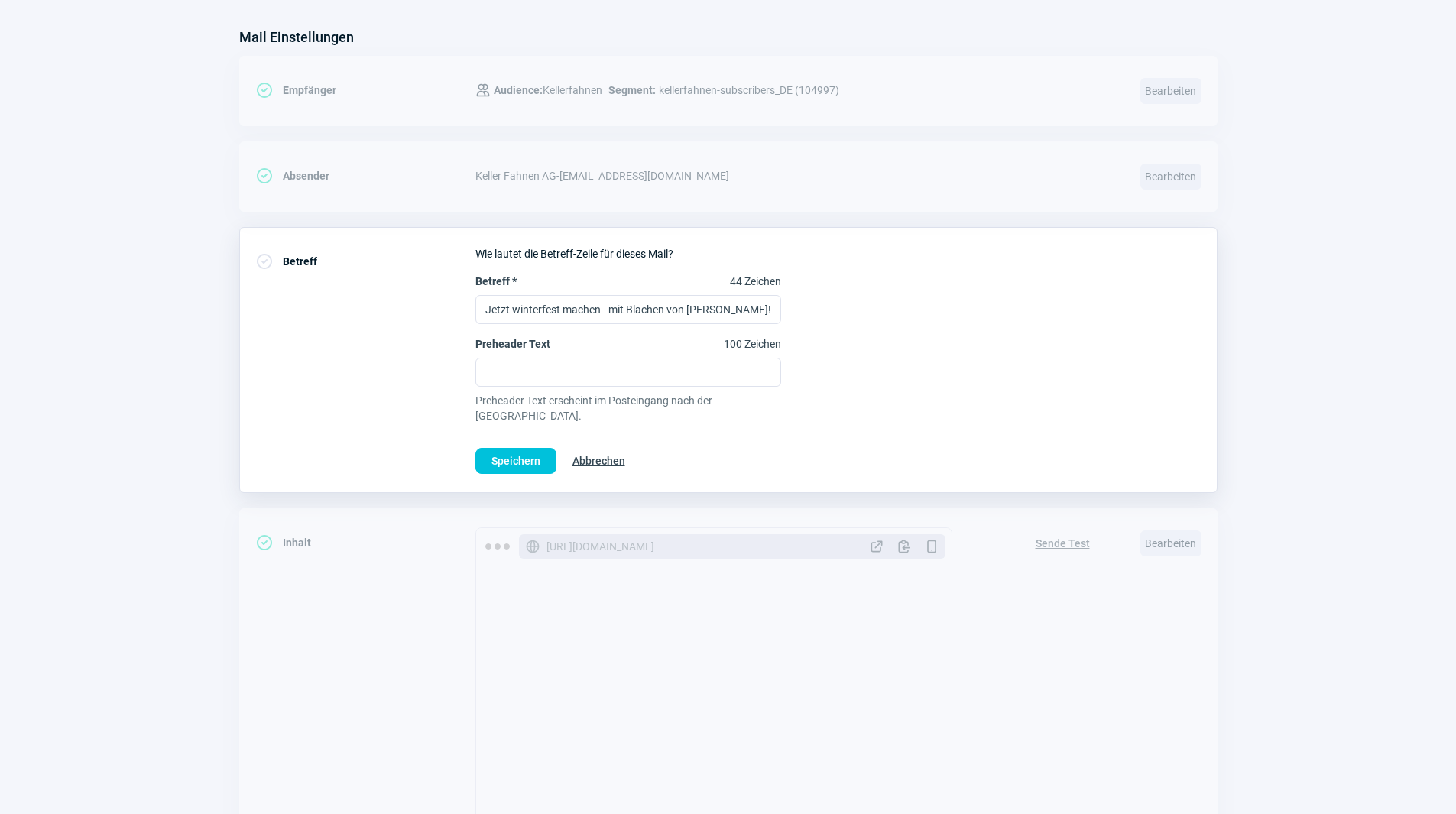
click at [884, 304] on div "Betreff * 44 Zeichen Jetzt winterfest machen - mit Blachen von Keller Fahnen! P…" at bounding box center [838, 348] width 726 height 150
click at [509, 449] on span "Speichern" at bounding box center [516, 461] width 49 height 25
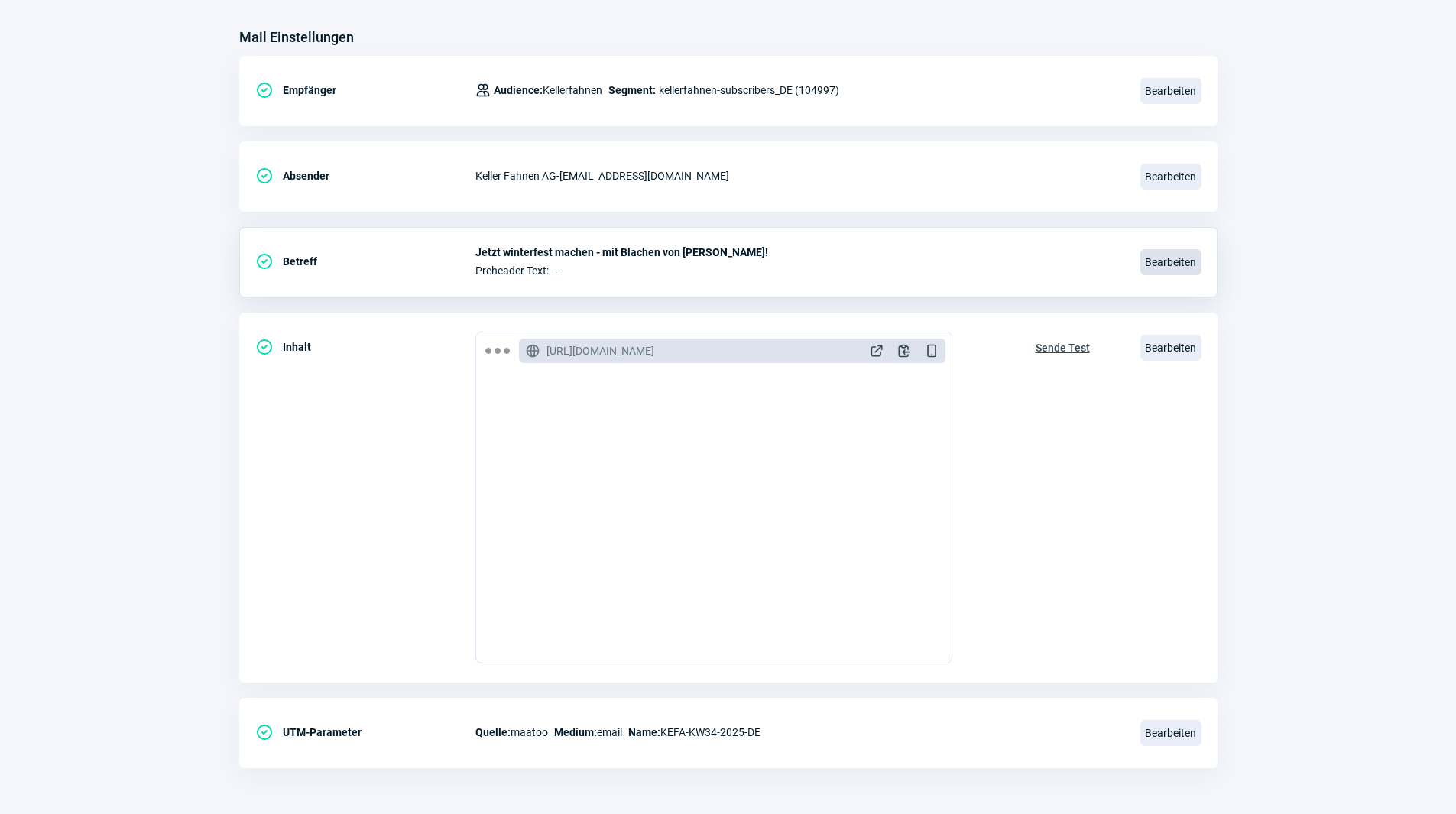
click at [1168, 259] on span "Bearbeiten" at bounding box center [1171, 262] width 61 height 26
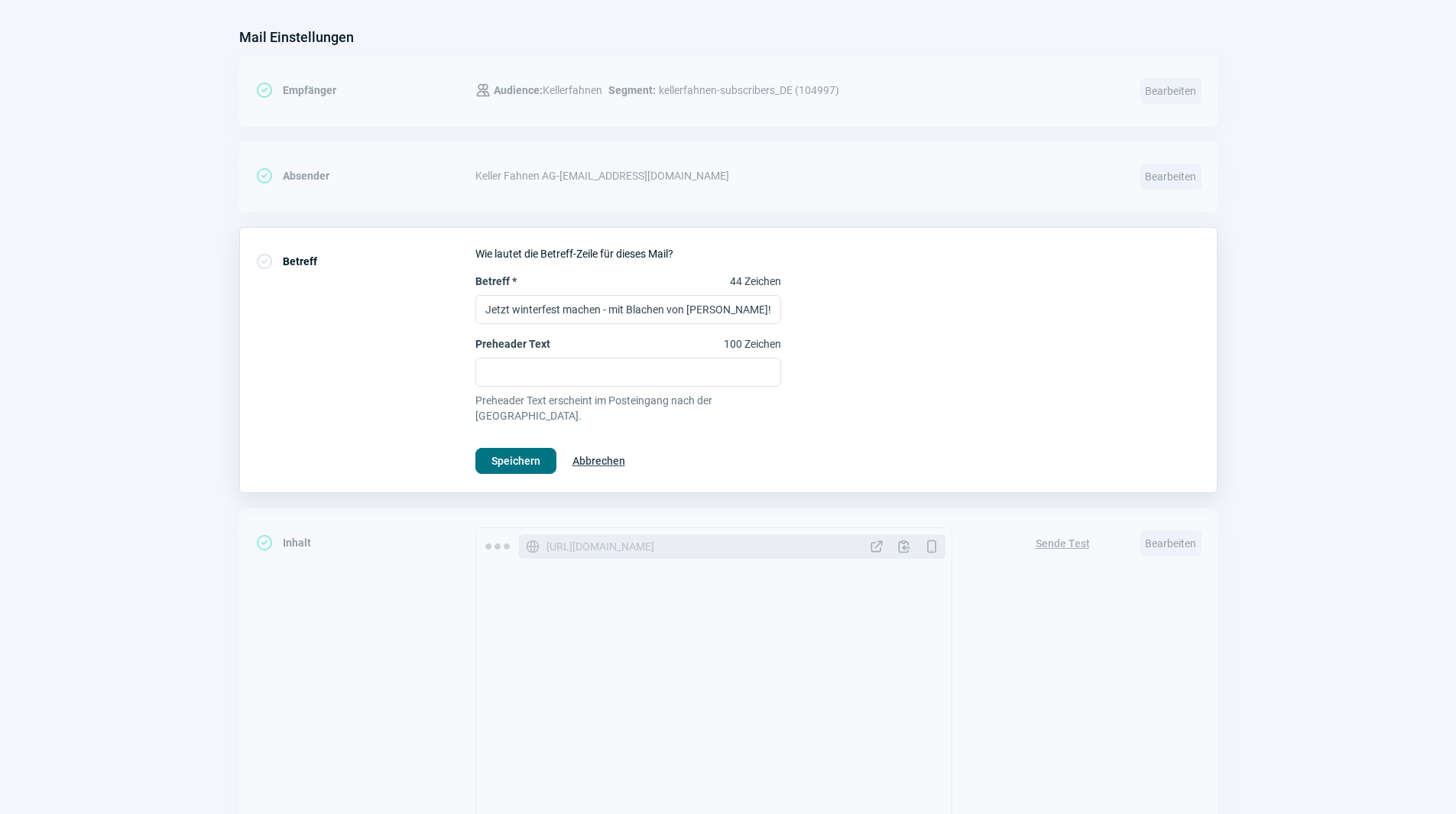
click at [515, 449] on span "Speichern" at bounding box center [516, 461] width 49 height 25
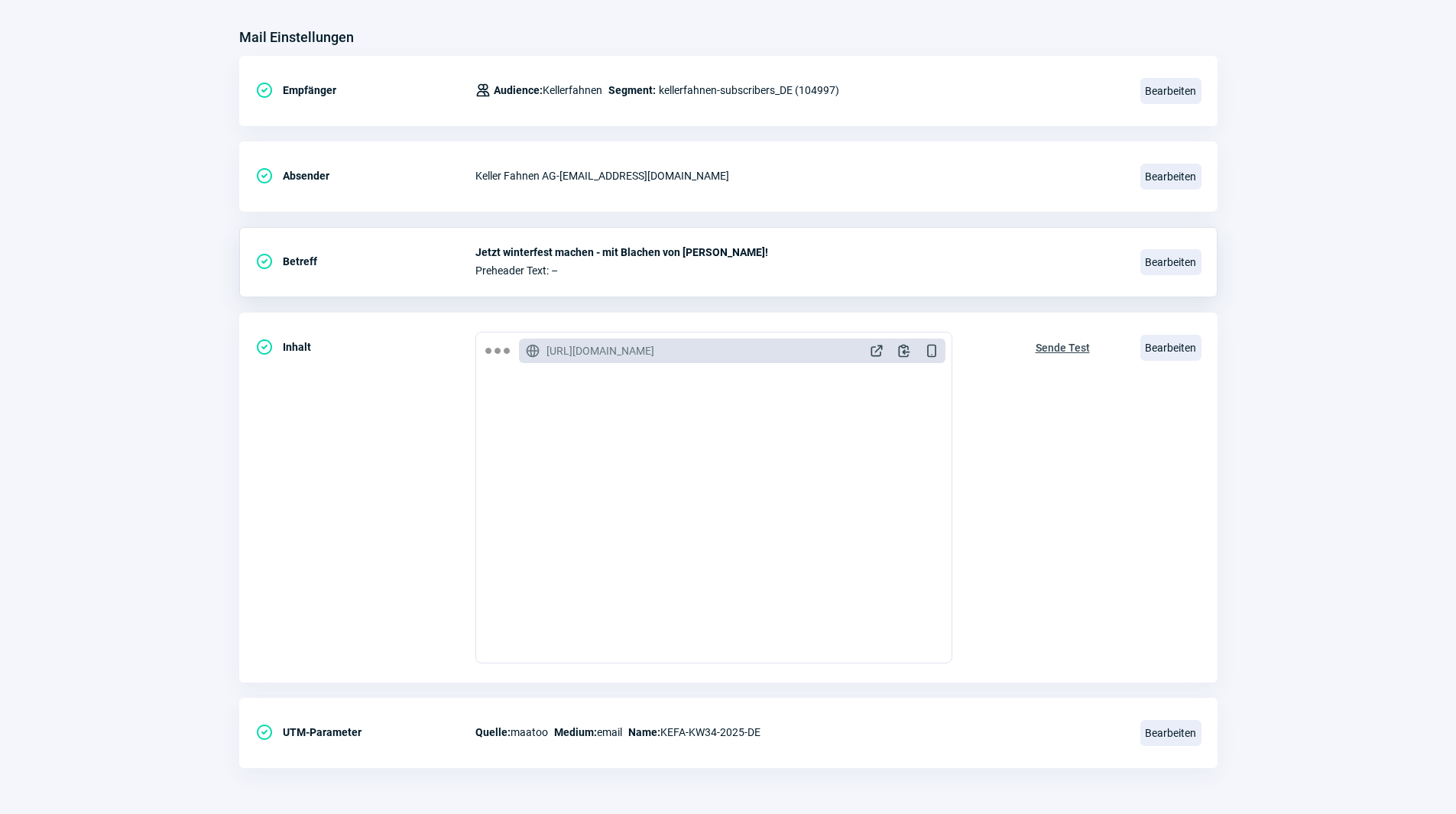
click at [1244, 382] on section "Mail Einstellungen CheckCircle icon Empfänger Users icon Audience: Kellerfahnen…" at bounding box center [728, 405] width 1456 height 820
